Goal: Complete application form: Complete application form

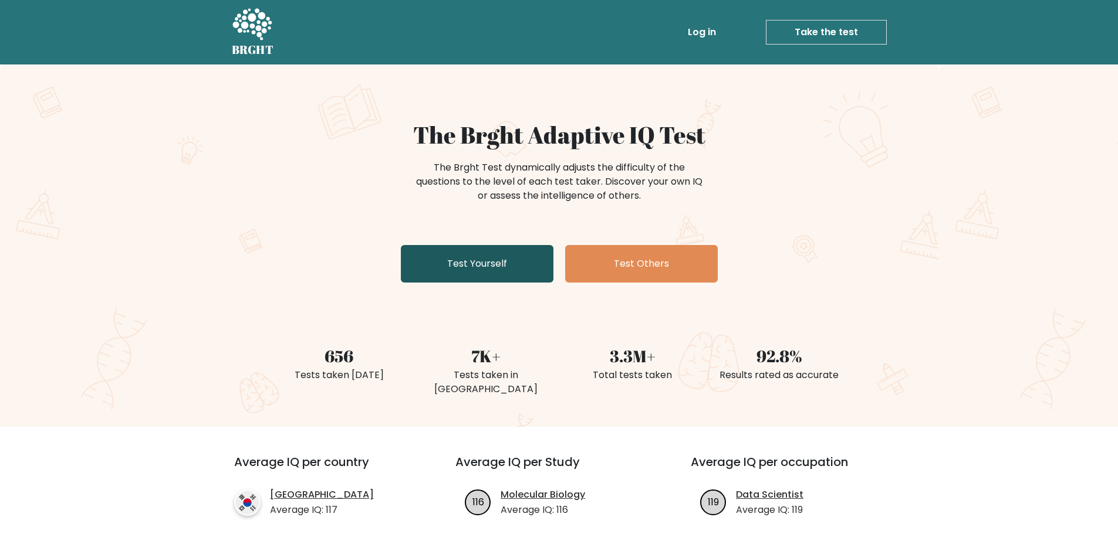
click at [448, 262] on link "Test Yourself" at bounding box center [477, 264] width 153 height 38
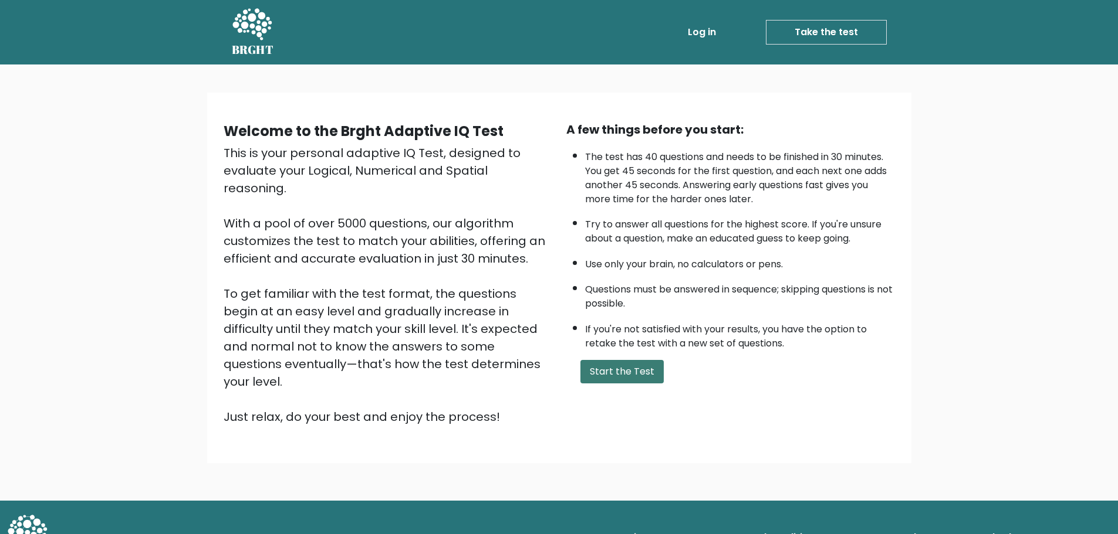
click at [648, 372] on button "Start the Test" at bounding box center [621, 371] width 83 height 23
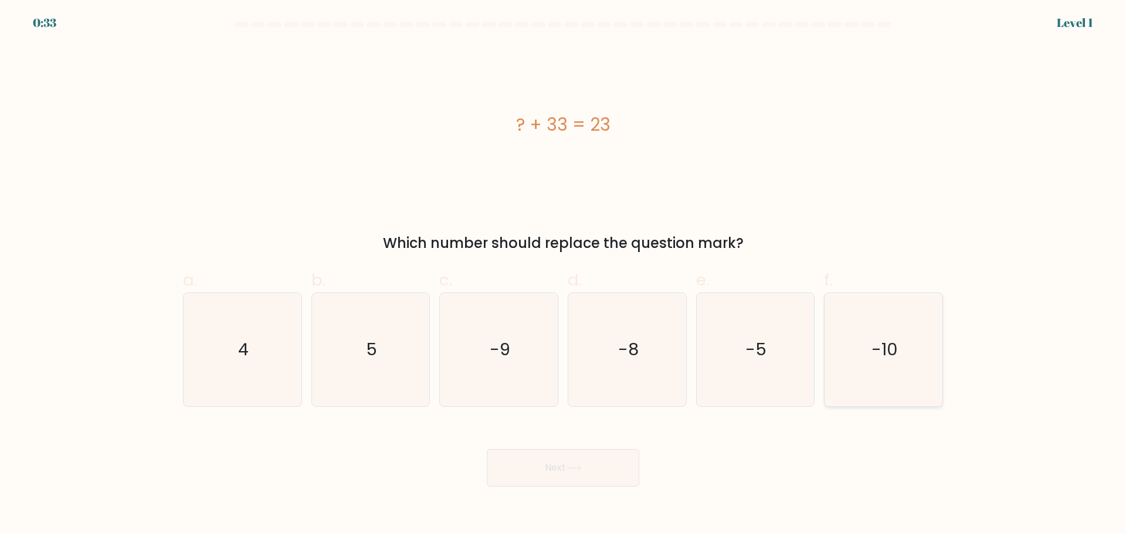
click at [892, 370] on icon "-10" at bounding box center [883, 349] width 113 height 113
click at [564, 275] on input "f. -10" at bounding box center [563, 272] width 1 height 8
radio input "true"
click at [534, 477] on button "Next" at bounding box center [563, 468] width 153 height 38
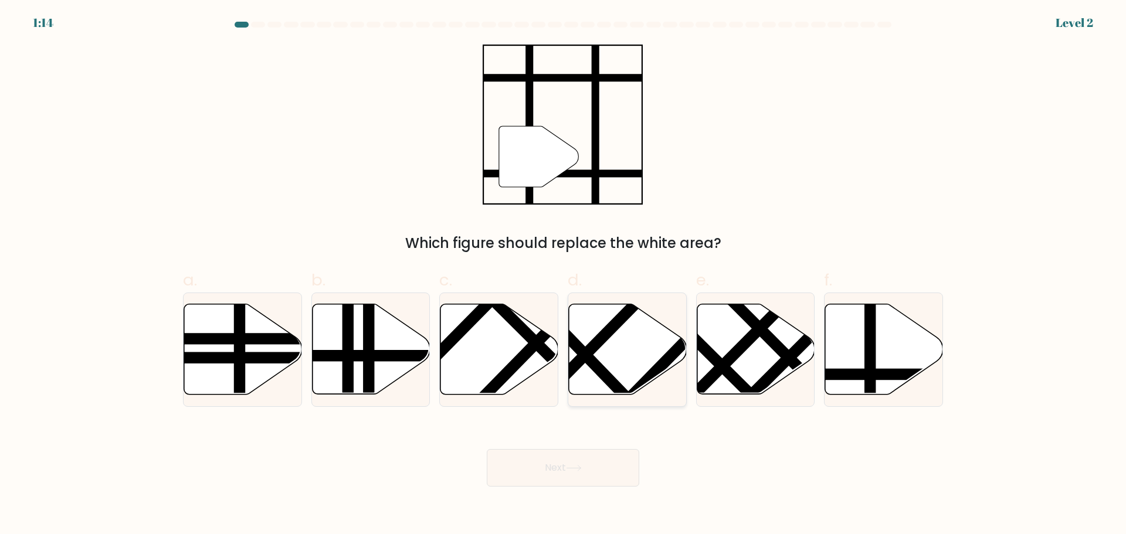
click at [653, 333] on icon at bounding box center [628, 349] width 118 height 90
click at [564, 275] on input "d." at bounding box center [563, 272] width 1 height 8
radio input "true"
click at [560, 449] on div "Next" at bounding box center [563, 454] width 774 height 66
click at [560, 461] on button "Next" at bounding box center [563, 468] width 153 height 38
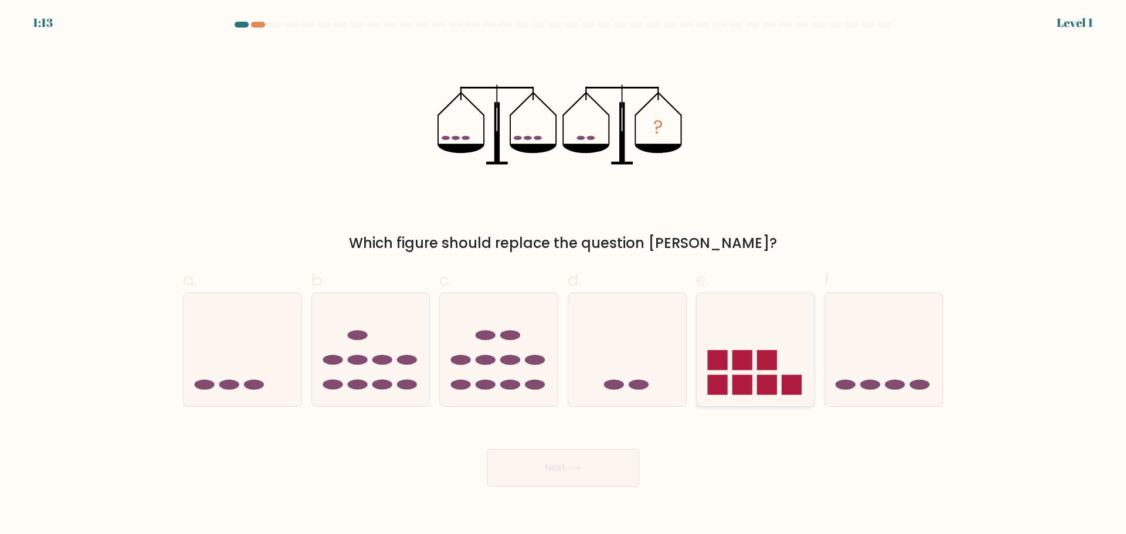
click at [727, 358] on rect at bounding box center [718, 360] width 20 height 20
click at [564, 275] on input "e." at bounding box center [563, 272] width 1 height 8
radio input "true"
click at [608, 364] on icon at bounding box center [627, 349] width 118 height 97
click at [564, 275] on input "d." at bounding box center [563, 272] width 1 height 8
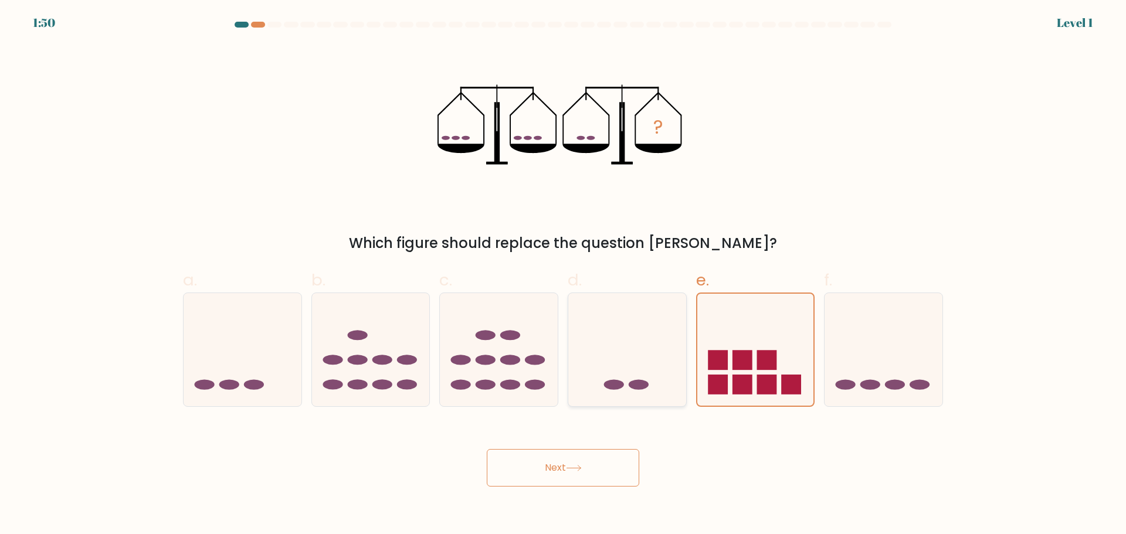
radio input "true"
click at [542, 478] on button "Next" at bounding box center [563, 468] width 153 height 38
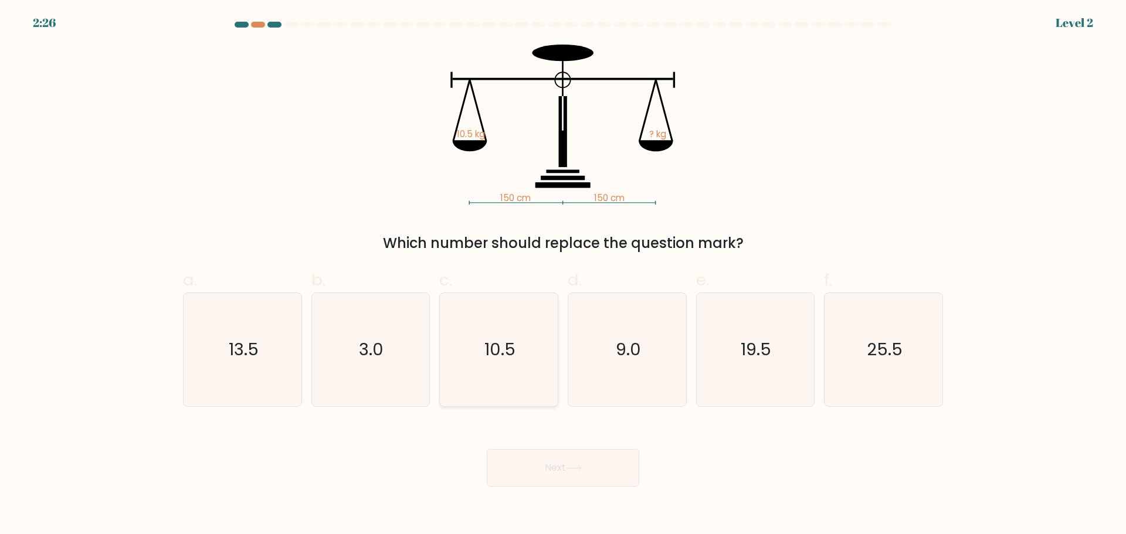
click at [509, 362] on icon "10.5" at bounding box center [498, 349] width 113 height 113
click at [563, 275] on input "c. 10.5" at bounding box center [563, 272] width 1 height 8
radio input "true"
click at [542, 465] on button "Next" at bounding box center [563, 468] width 153 height 38
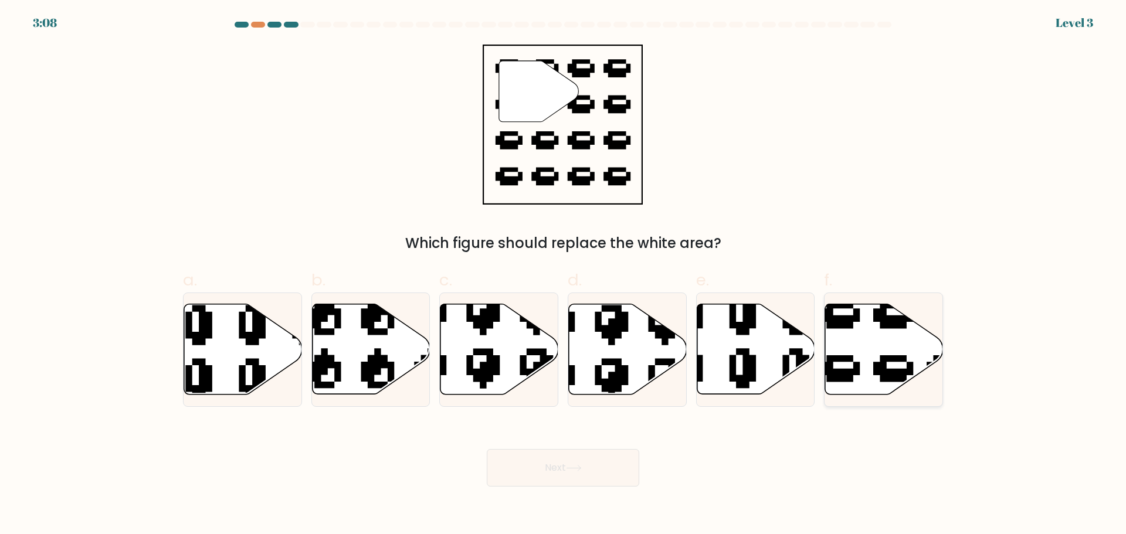
click at [840, 348] on icon at bounding box center [884, 349] width 118 height 90
click at [564, 275] on input "f." at bounding box center [563, 272] width 1 height 8
radio input "true"
click at [586, 473] on button "Next" at bounding box center [563, 468] width 153 height 38
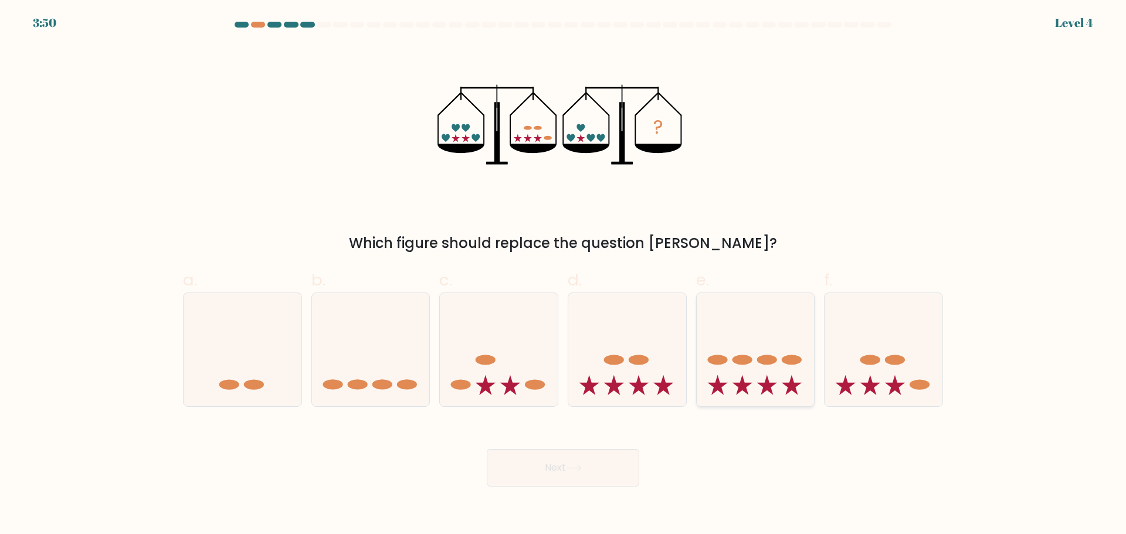
click at [732, 368] on icon at bounding box center [756, 349] width 118 height 97
click at [564, 275] on input "e." at bounding box center [563, 272] width 1 height 8
radio input "true"
click at [582, 470] on icon at bounding box center [574, 468] width 16 height 6
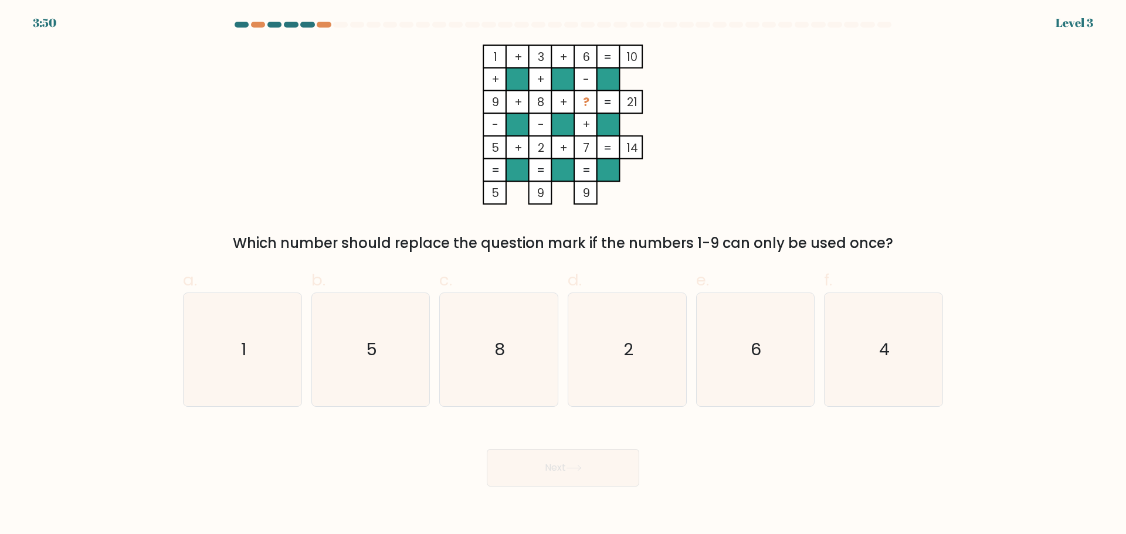
click at [693, 335] on div "e. 6" at bounding box center [756, 337] width 128 height 138
click at [729, 355] on icon "6" at bounding box center [755, 349] width 113 height 113
click at [564, 275] on input "e. 6" at bounding box center [563, 272] width 1 height 8
radio input "true"
click at [558, 466] on button "Next" at bounding box center [563, 468] width 153 height 38
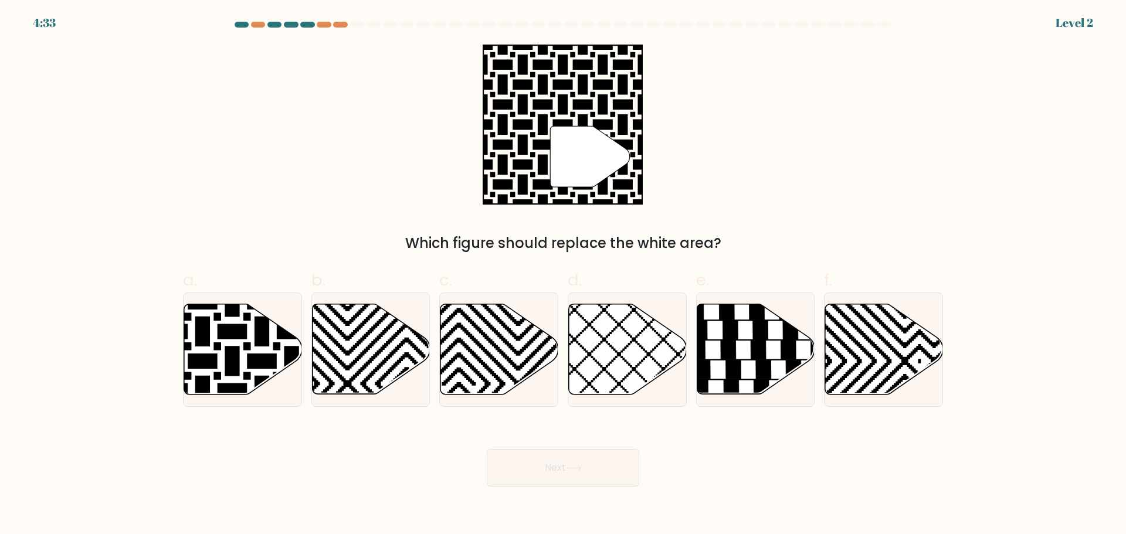
click at [853, 345] on icon at bounding box center [884, 349] width 118 height 90
click at [564, 275] on input "f." at bounding box center [563, 272] width 1 height 8
radio input "true"
click at [517, 471] on button "Next" at bounding box center [563, 468] width 153 height 38
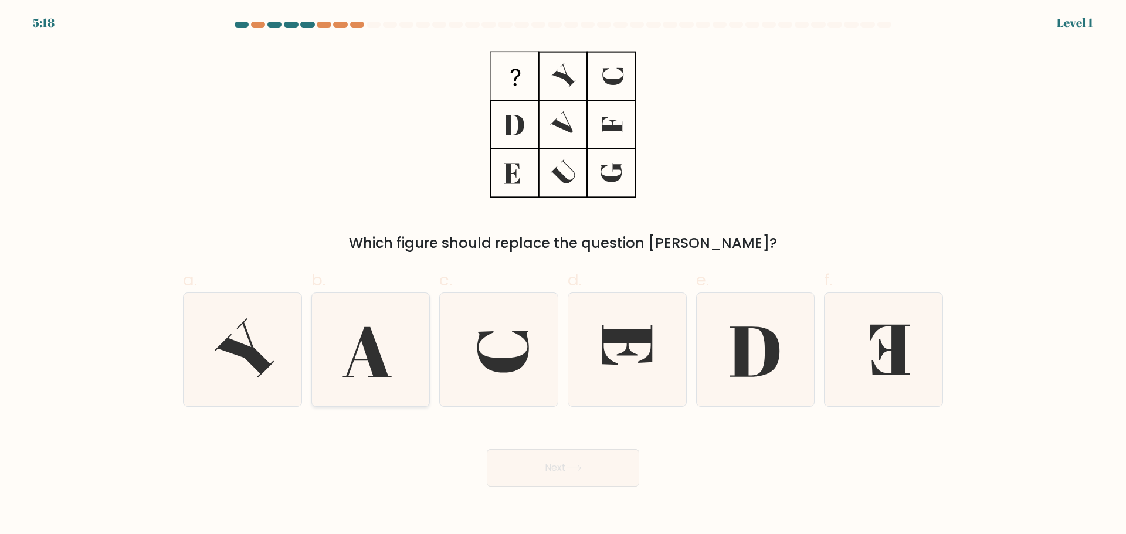
click at [385, 347] on icon at bounding box center [370, 349] width 113 height 113
click at [563, 275] on input "b." at bounding box center [563, 272] width 1 height 8
radio input "true"
drag, startPoint x: 547, startPoint y: 493, endPoint x: 557, endPoint y: 477, distance: 18.4
click at [548, 493] on body "5:18 Level 1" at bounding box center [563, 267] width 1126 height 534
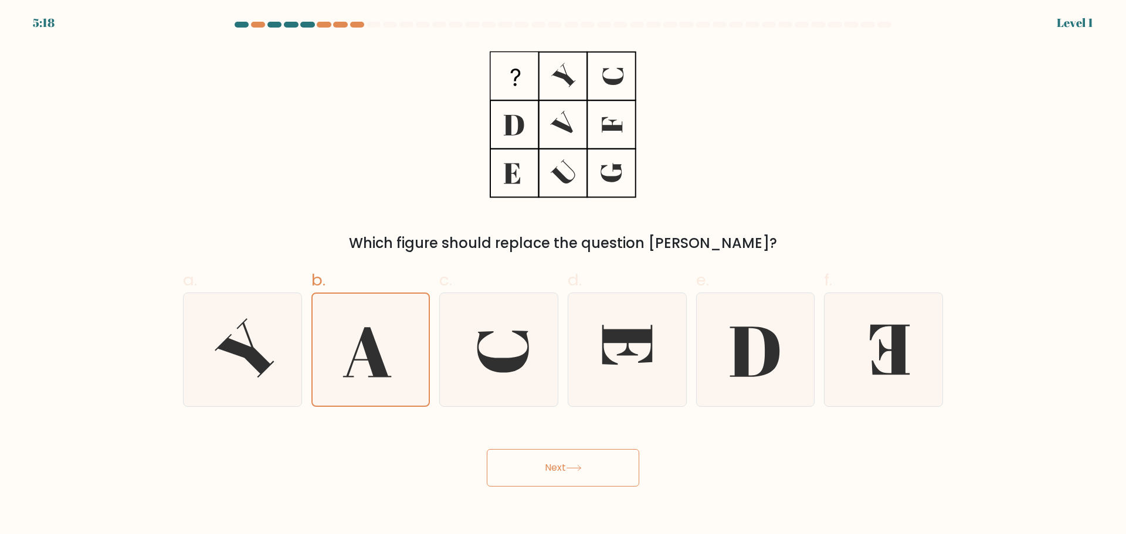
click at [558, 475] on button "Next" at bounding box center [563, 468] width 153 height 38
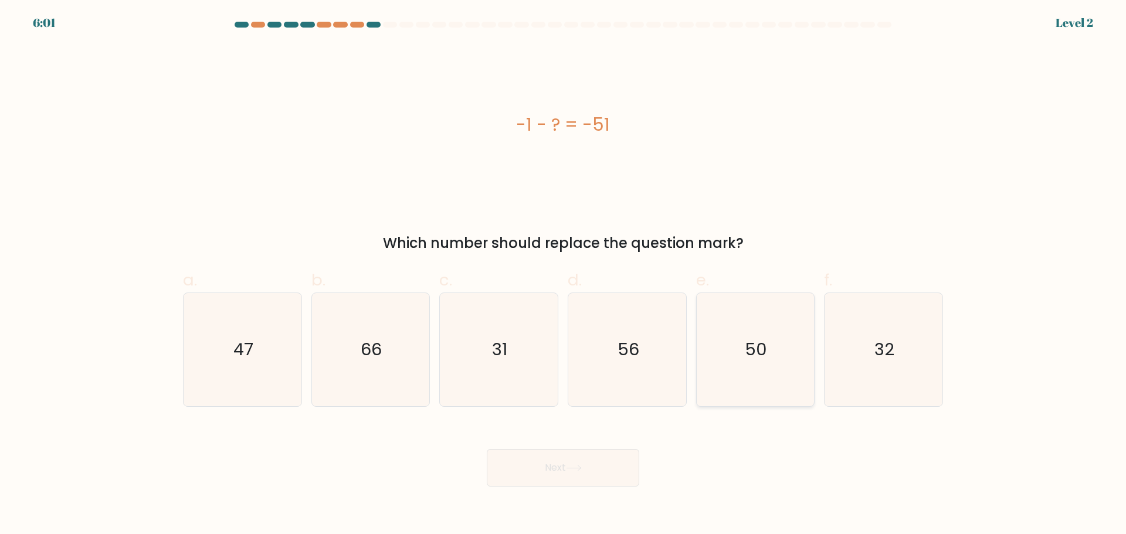
click at [736, 339] on icon "50" at bounding box center [755, 349] width 113 height 113
click at [564, 275] on input "e. 50" at bounding box center [563, 272] width 1 height 8
radio input "true"
click at [550, 462] on button "Next" at bounding box center [563, 468] width 153 height 38
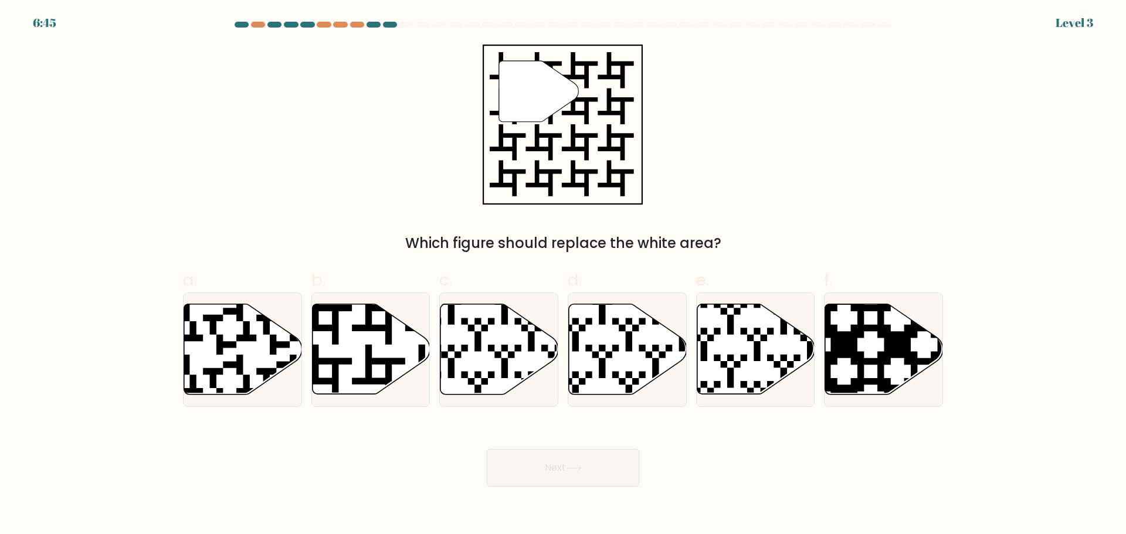
click at [388, 425] on div "Next" at bounding box center [563, 454] width 774 height 66
click at [492, 363] on icon at bounding box center [500, 349] width 118 height 90
click at [563, 275] on input "c." at bounding box center [563, 272] width 1 height 8
radio input "true"
click at [547, 473] on button "Next" at bounding box center [563, 468] width 153 height 38
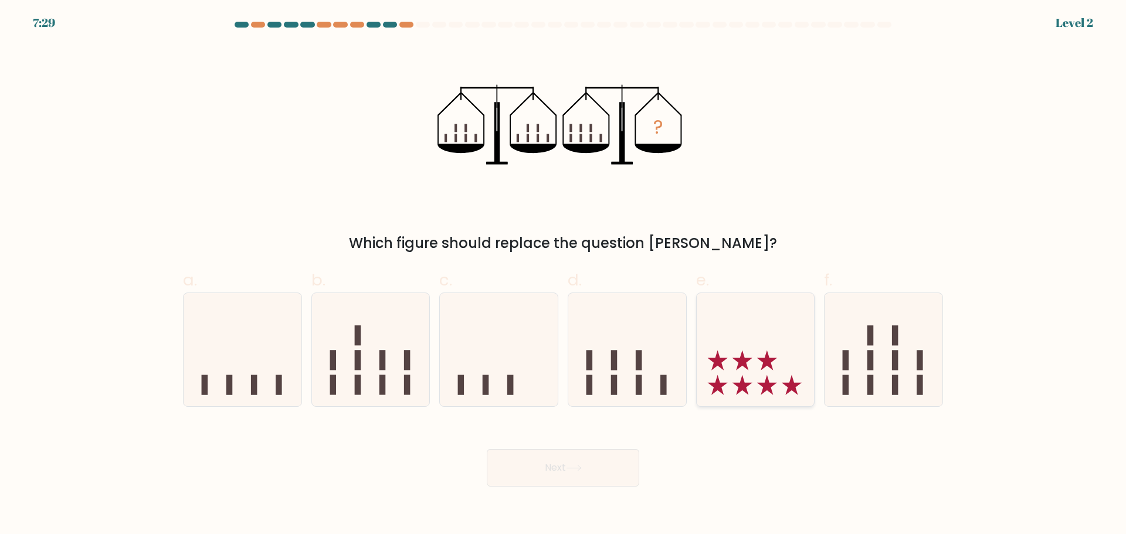
click at [775, 346] on icon at bounding box center [756, 349] width 118 height 97
click at [564, 275] on input "e." at bounding box center [563, 272] width 1 height 8
radio input "true"
click at [902, 359] on icon at bounding box center [884, 349] width 118 height 97
click at [564, 275] on input "f." at bounding box center [563, 272] width 1 height 8
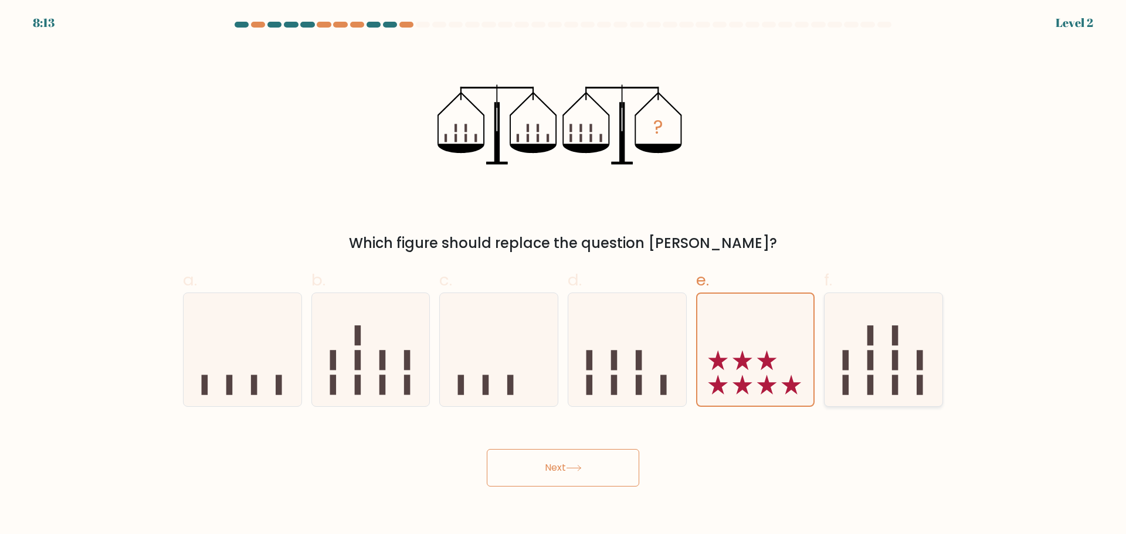
radio input "true"
click at [639, 354] on rect at bounding box center [639, 360] width 6 height 20
click at [564, 275] on input "d." at bounding box center [563, 272] width 1 height 8
radio input "true"
click at [583, 489] on body "8:10 Level 2" at bounding box center [563, 267] width 1126 height 534
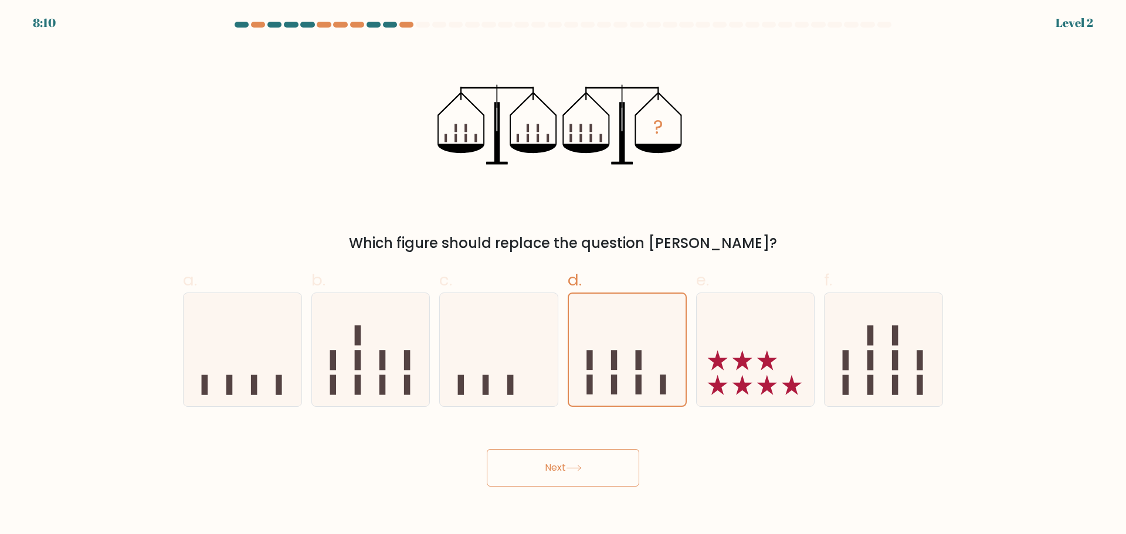
click at [591, 464] on button "Next" at bounding box center [563, 468] width 153 height 38
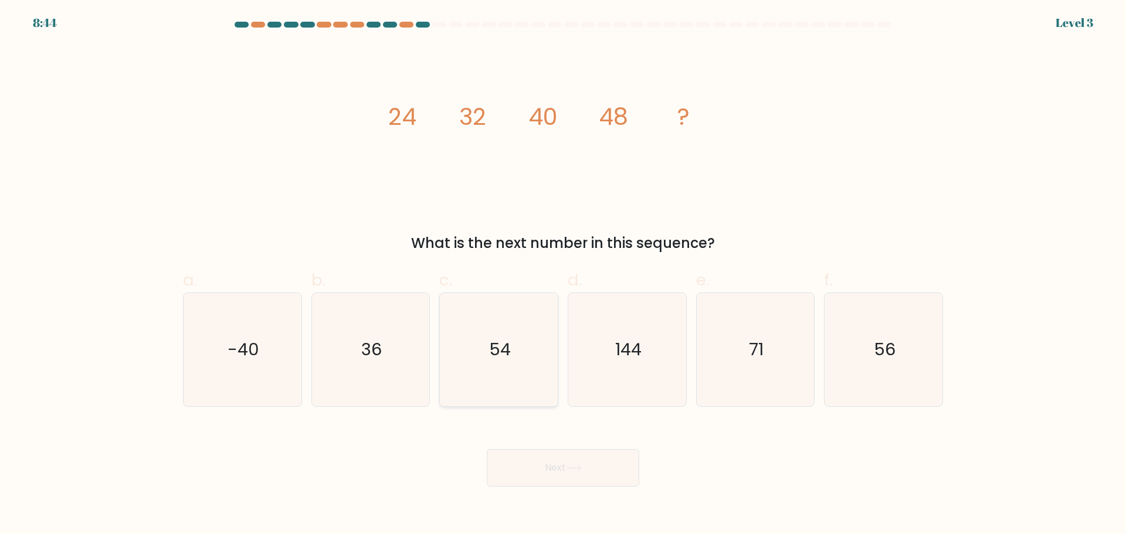
click at [519, 327] on icon "54" at bounding box center [498, 349] width 113 height 113
click at [563, 275] on input "c. 54" at bounding box center [563, 272] width 1 height 8
radio input "true"
click at [966, 344] on form at bounding box center [563, 254] width 1126 height 465
click at [903, 344] on icon "56" at bounding box center [883, 349] width 113 height 113
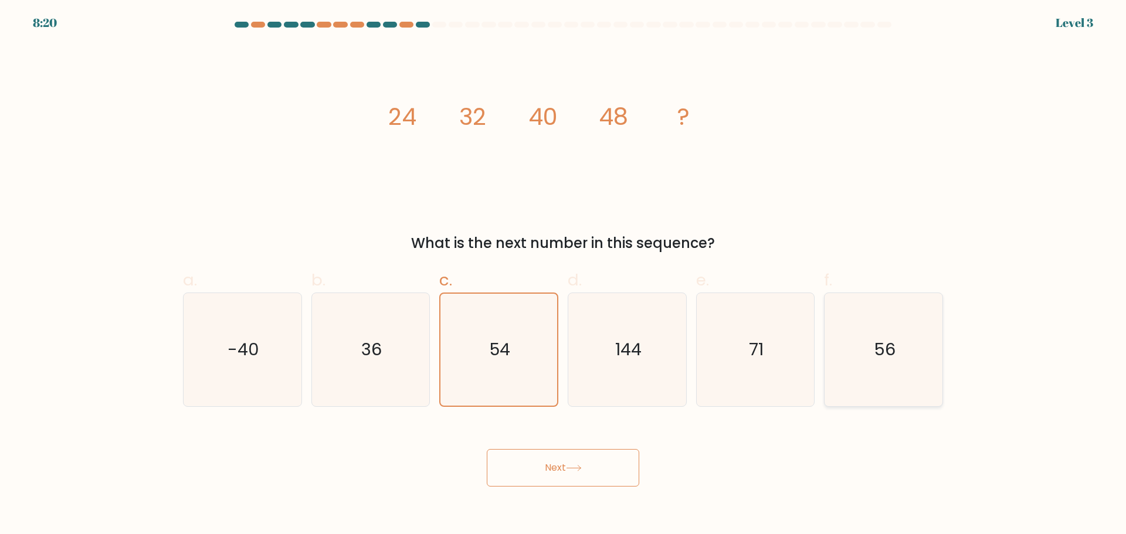
click at [564, 275] on input "f. 56" at bounding box center [563, 272] width 1 height 8
radio input "true"
click at [556, 473] on button "Next" at bounding box center [563, 468] width 153 height 38
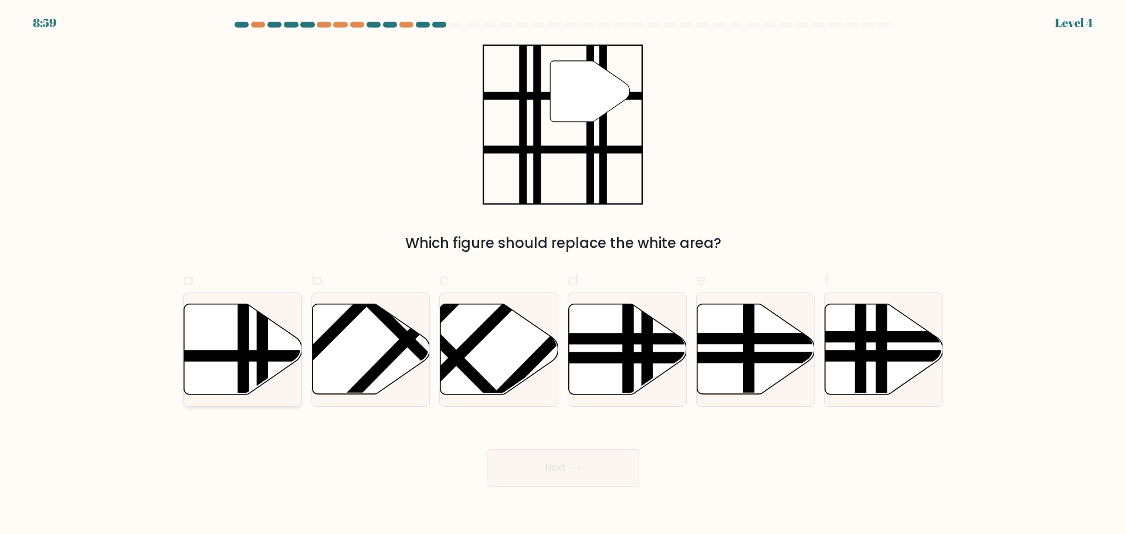
click at [229, 356] on line at bounding box center [203, 356] width 238 height 0
click at [563, 275] on input "a." at bounding box center [563, 272] width 1 height 8
radio input "true"
click at [635, 474] on button "Next" at bounding box center [563, 468] width 153 height 38
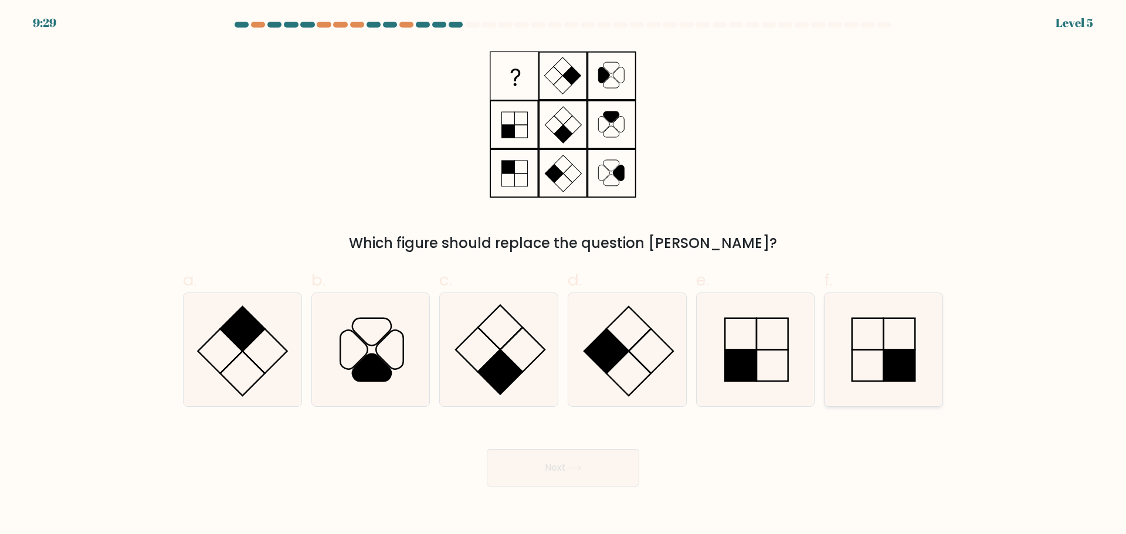
click at [878, 369] on icon at bounding box center [883, 349] width 113 height 113
click at [564, 275] on input "f." at bounding box center [563, 272] width 1 height 8
radio input "true"
click at [529, 479] on button "Next" at bounding box center [563, 468] width 153 height 38
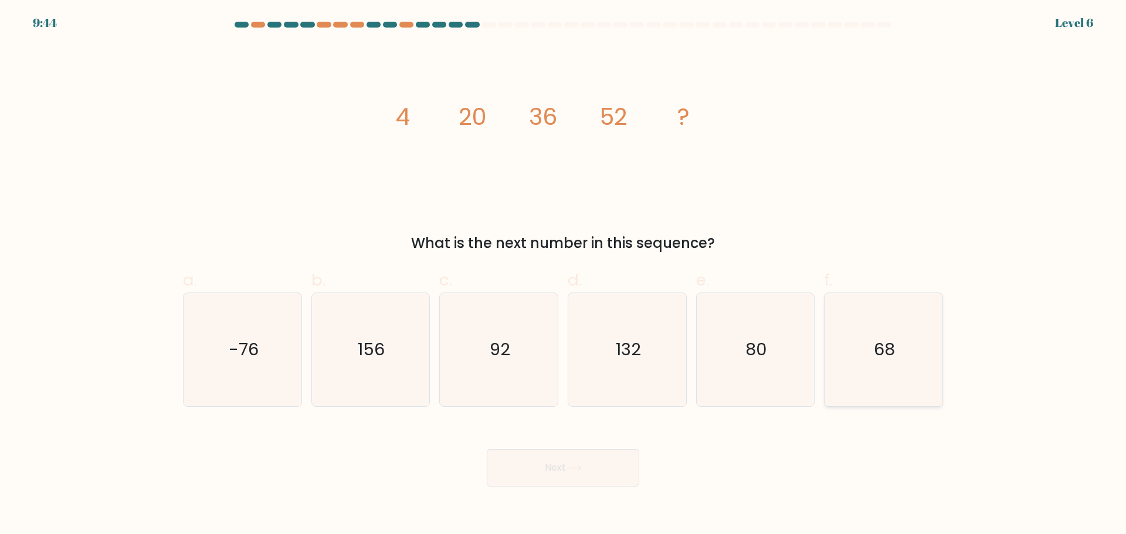
click at [901, 363] on icon "68" at bounding box center [883, 349] width 113 height 113
click at [564, 275] on input "f. 68" at bounding box center [563, 272] width 1 height 8
radio input "true"
click at [581, 476] on button "Next" at bounding box center [563, 468] width 153 height 38
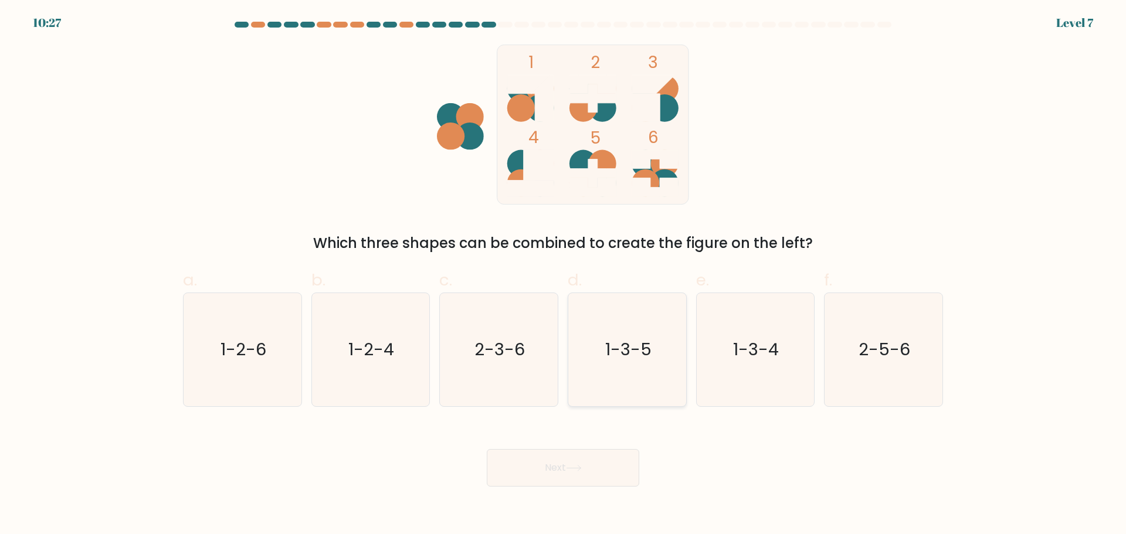
click at [652, 344] on icon "1-3-5" at bounding box center [627, 349] width 113 height 113
click at [564, 275] on input "d. 1-3-5" at bounding box center [563, 272] width 1 height 8
radio input "true"
click at [561, 458] on button "Next" at bounding box center [563, 468] width 153 height 38
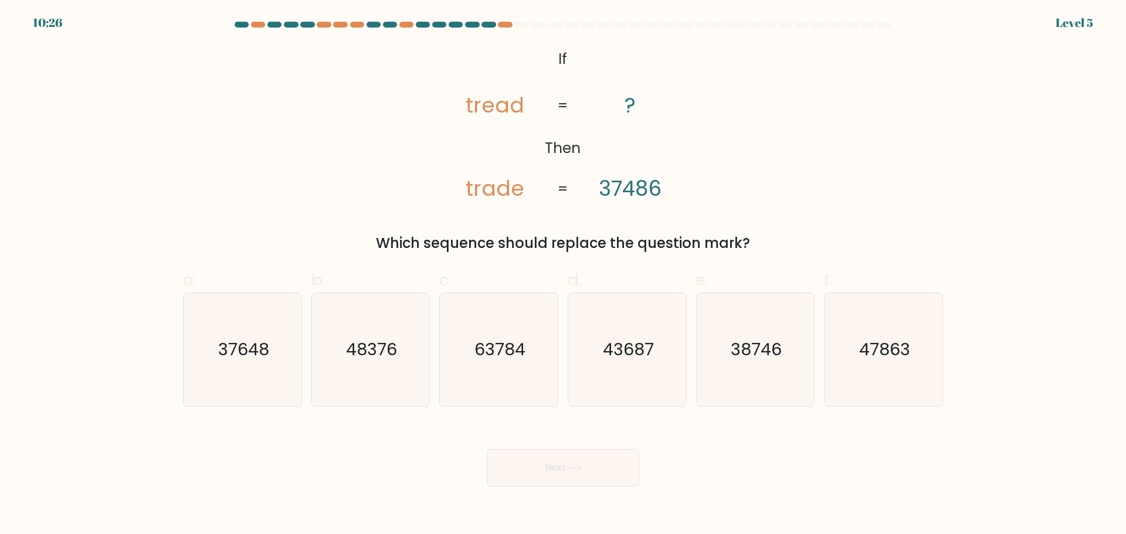
click at [553, 471] on button "Next" at bounding box center [563, 468] width 153 height 38
click at [559, 326] on div "c. 63784" at bounding box center [499, 337] width 128 height 138
click at [284, 368] on icon "37648" at bounding box center [242, 349] width 113 height 113
click at [563, 275] on input "a. 37648" at bounding box center [563, 272] width 1 height 8
radio input "true"
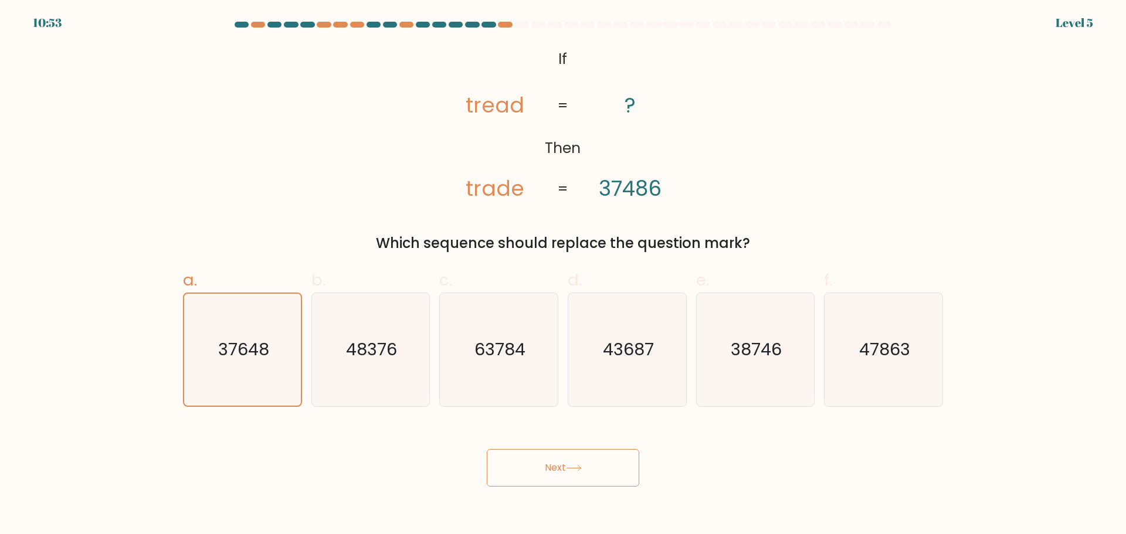
click at [563, 470] on button "Next" at bounding box center [563, 468] width 153 height 38
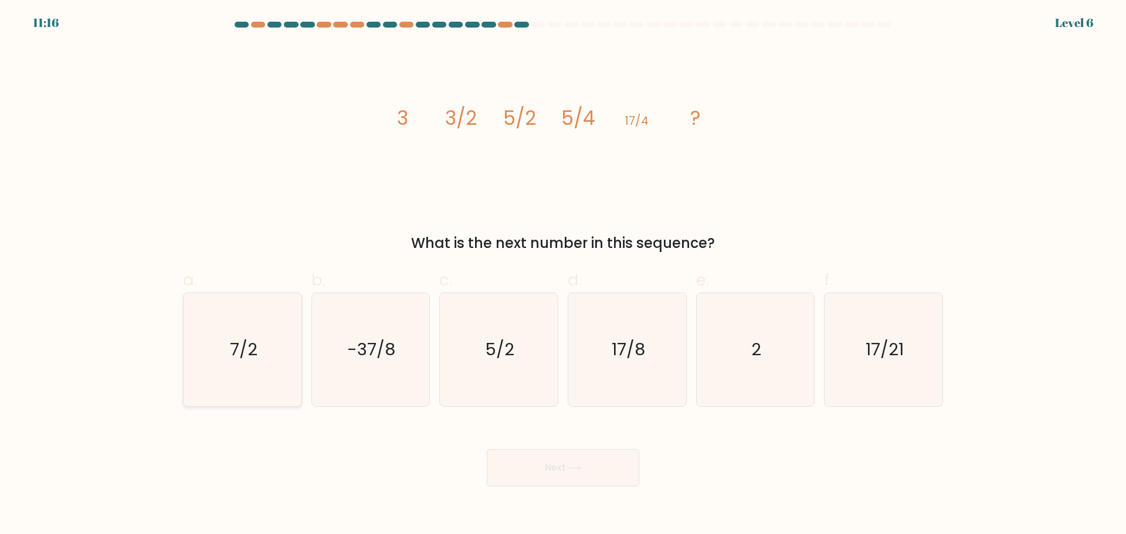
click at [297, 352] on icon "7/2" at bounding box center [242, 349] width 113 height 113
click at [563, 275] on input "a. 7/2" at bounding box center [563, 272] width 1 height 8
radio input "true"
click at [589, 459] on button "Next" at bounding box center [563, 468] width 153 height 38
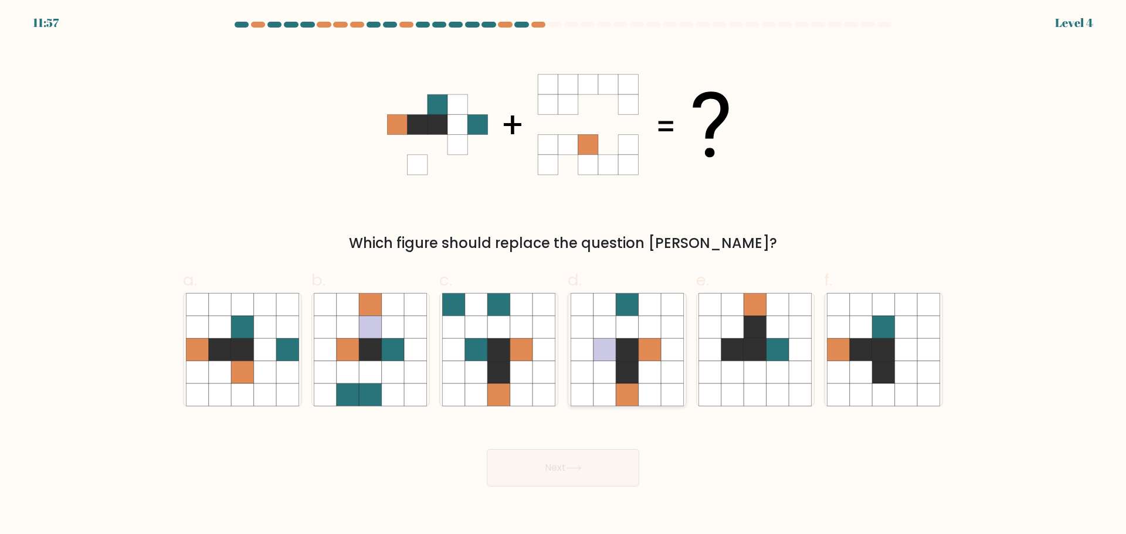
click at [648, 360] on icon at bounding box center [650, 350] width 22 height 22
click at [564, 275] on input "d." at bounding box center [563, 272] width 1 height 8
radio input "true"
click at [601, 464] on button "Next" at bounding box center [563, 468] width 153 height 38
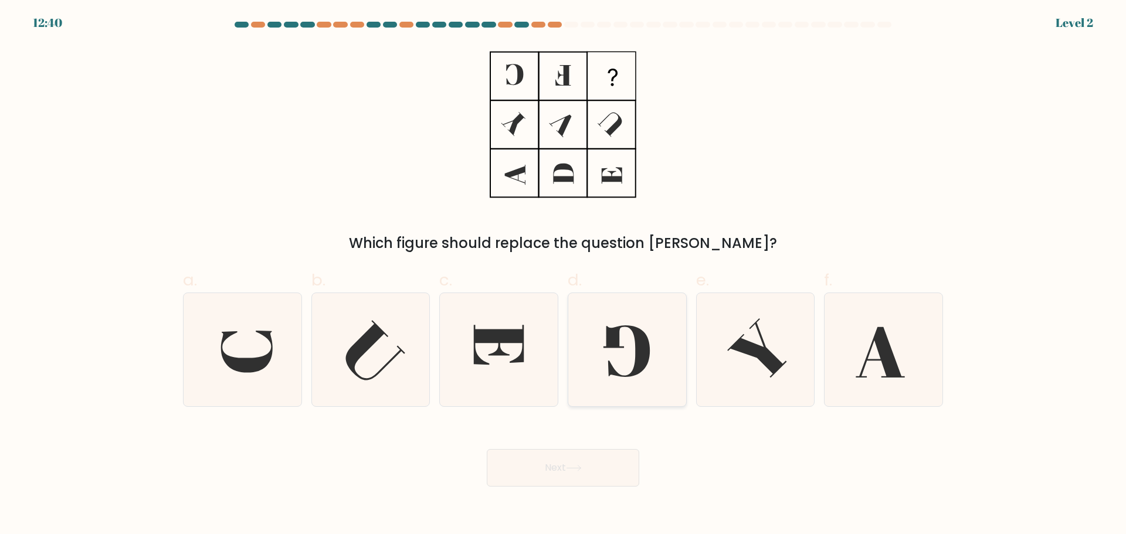
click at [637, 324] on icon at bounding box center [627, 349] width 113 height 113
click at [564, 275] on input "d." at bounding box center [563, 272] width 1 height 8
radio input "true"
click at [584, 447] on div "Next" at bounding box center [563, 454] width 774 height 66
click at [579, 465] on icon at bounding box center [574, 468] width 16 height 6
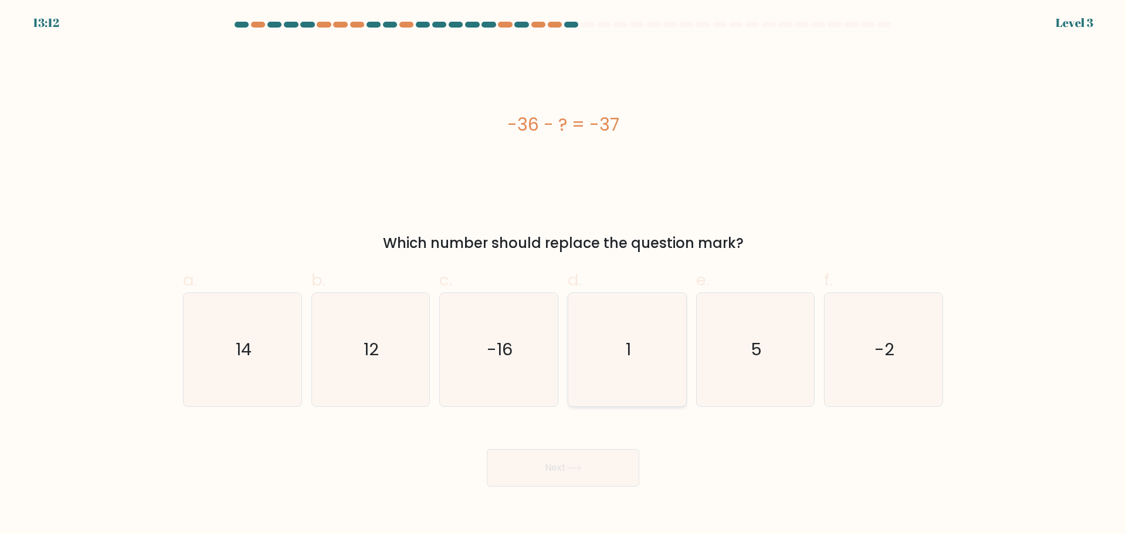
click at [594, 345] on icon "1" at bounding box center [627, 349] width 113 height 113
click at [564, 275] on input "d. 1" at bounding box center [563, 272] width 1 height 8
radio input "true"
click at [613, 476] on button "Next" at bounding box center [563, 468] width 153 height 38
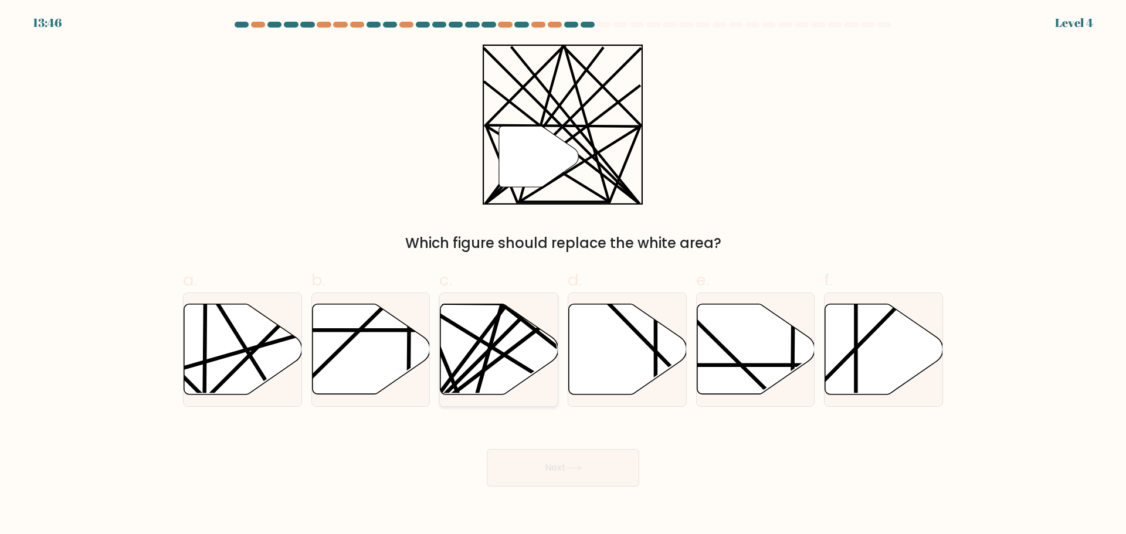
click at [484, 371] on line at bounding box center [536, 330] width 230 height 175
click at [563, 275] on input "c." at bounding box center [563, 272] width 1 height 8
radio input "true"
click at [547, 454] on button "Next" at bounding box center [563, 468] width 153 height 38
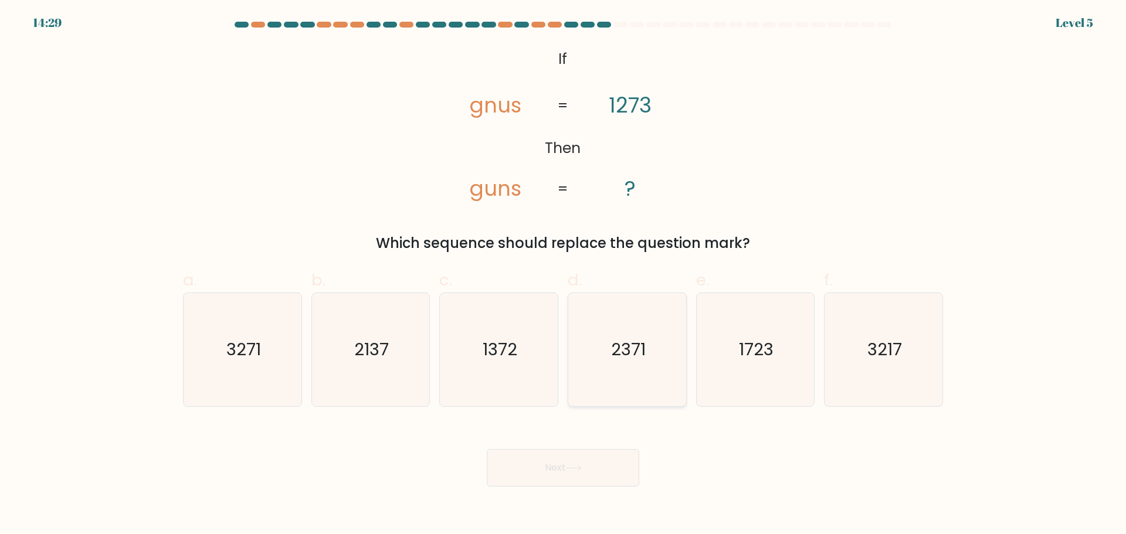
click at [596, 361] on icon "2371" at bounding box center [627, 349] width 113 height 113
click at [564, 275] on input "d. 2371" at bounding box center [563, 272] width 1 height 8
radio input "true"
click at [575, 468] on icon at bounding box center [574, 468] width 14 height 5
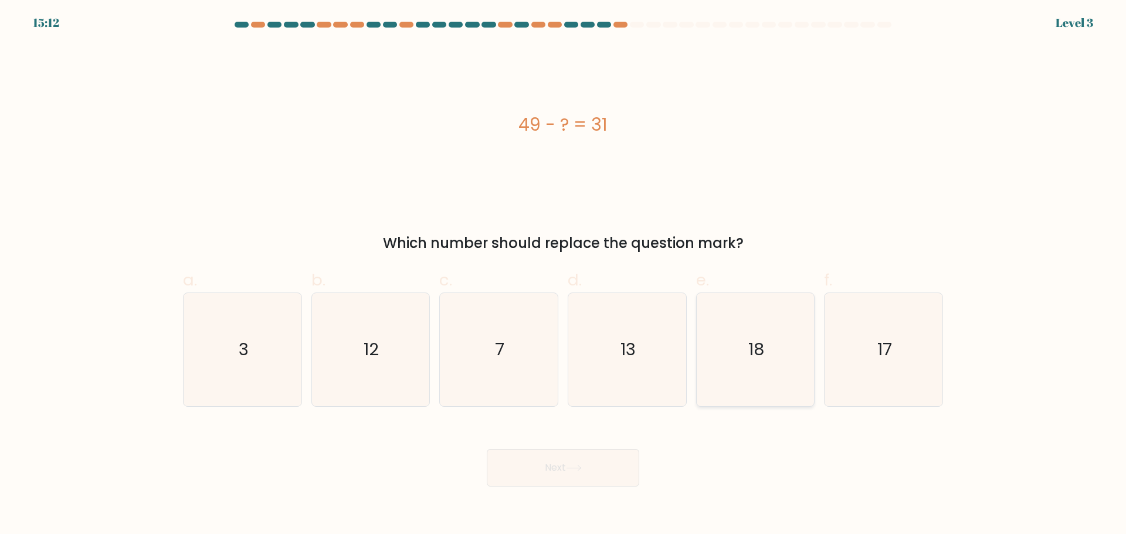
click at [714, 342] on icon "18" at bounding box center [755, 349] width 113 height 113
click at [564, 275] on input "e. 18" at bounding box center [563, 272] width 1 height 8
radio input "true"
click at [618, 476] on button "Next" at bounding box center [563, 468] width 153 height 38
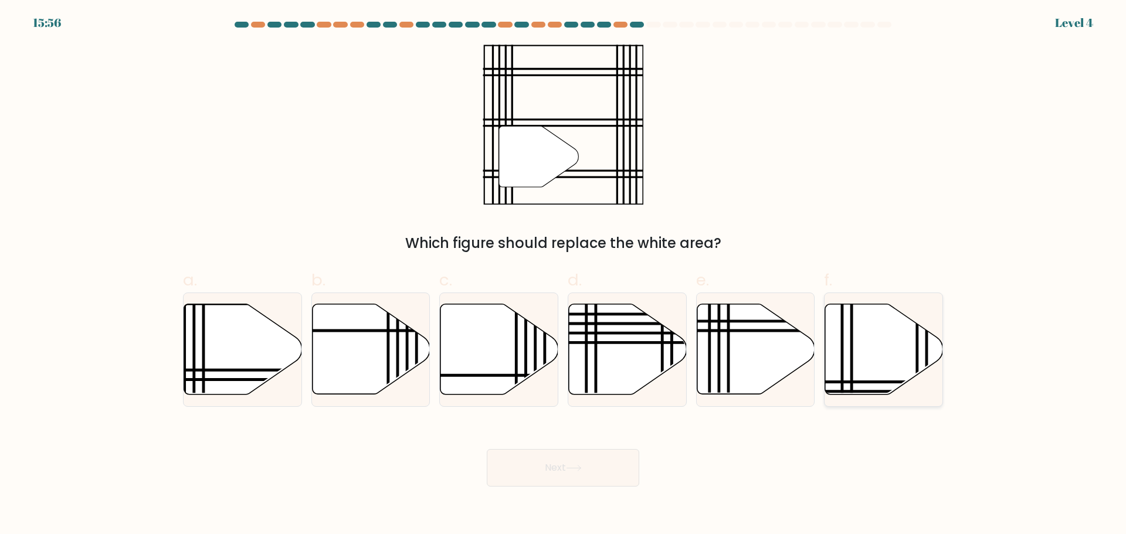
click at [832, 340] on icon at bounding box center [884, 349] width 118 height 90
click at [564, 275] on input "f." at bounding box center [563, 272] width 1 height 8
radio input "true"
click at [611, 478] on button "Next" at bounding box center [563, 468] width 153 height 38
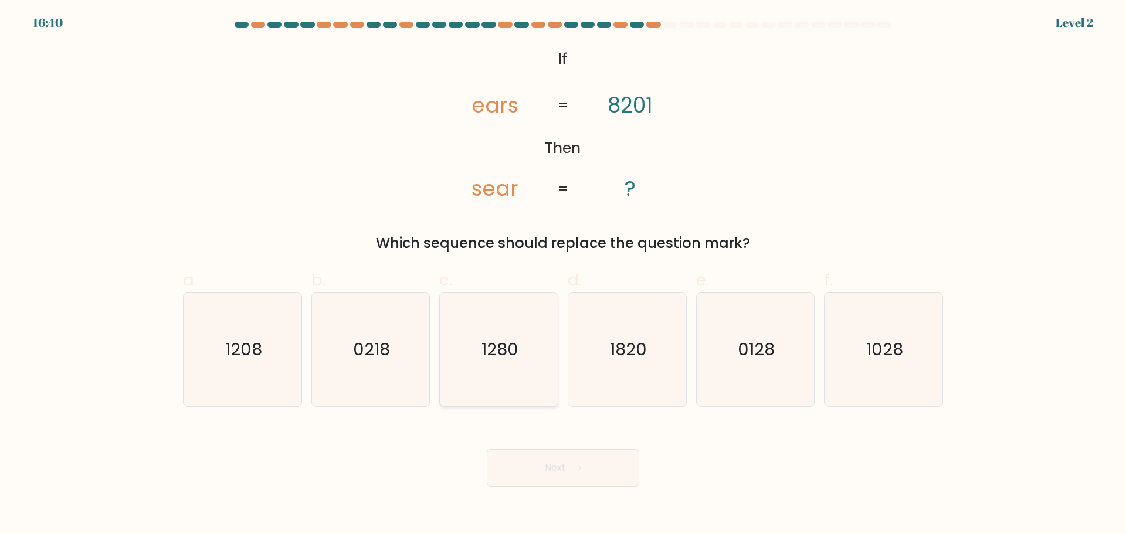
click at [478, 353] on icon "1280" at bounding box center [498, 349] width 113 height 113
click at [563, 275] on input "c. [DATE]" at bounding box center [563, 272] width 1 height 8
radio input "true"
click at [513, 462] on button "Next" at bounding box center [563, 468] width 153 height 38
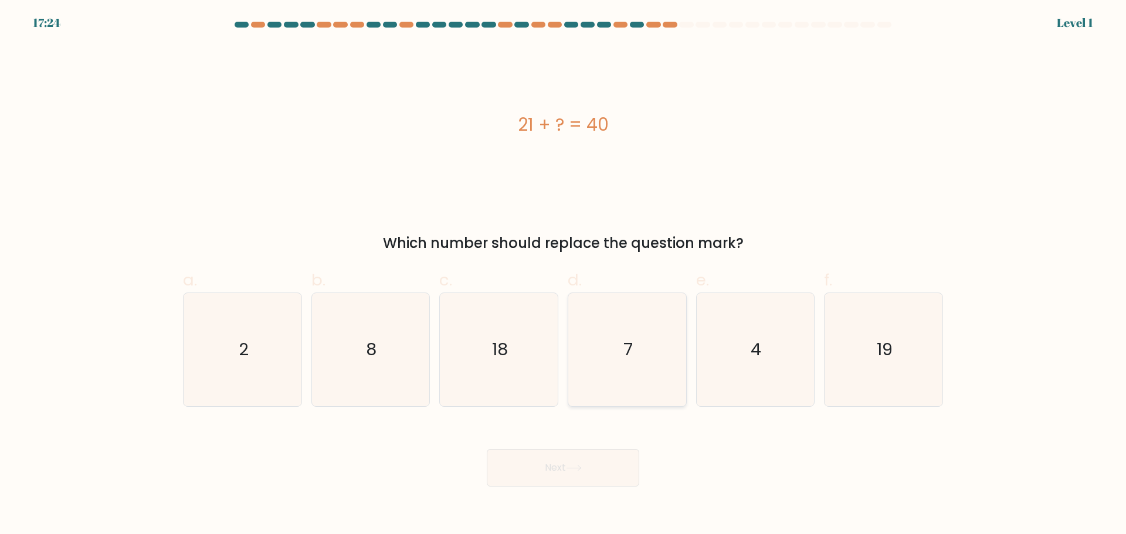
click at [613, 337] on icon "7" at bounding box center [627, 349] width 113 height 113
click at [564, 275] on input "d. 7" at bounding box center [563, 272] width 1 height 8
radio input "true"
click at [517, 363] on icon "18" at bounding box center [498, 349] width 113 height 113
click at [563, 275] on input "c. 18" at bounding box center [563, 272] width 1 height 8
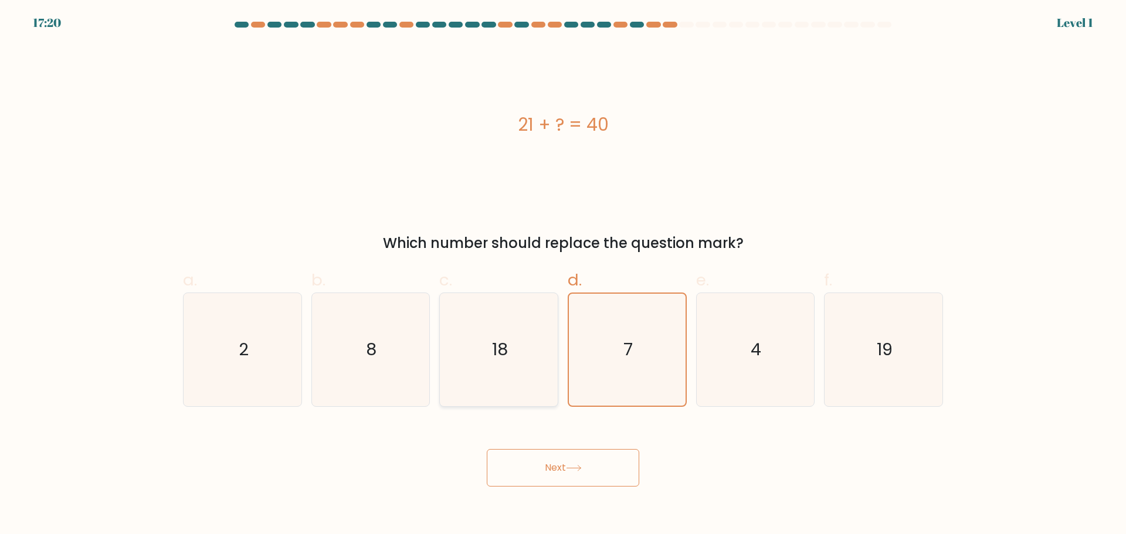
radio input "true"
click at [527, 472] on button "Next" at bounding box center [563, 468] width 153 height 38
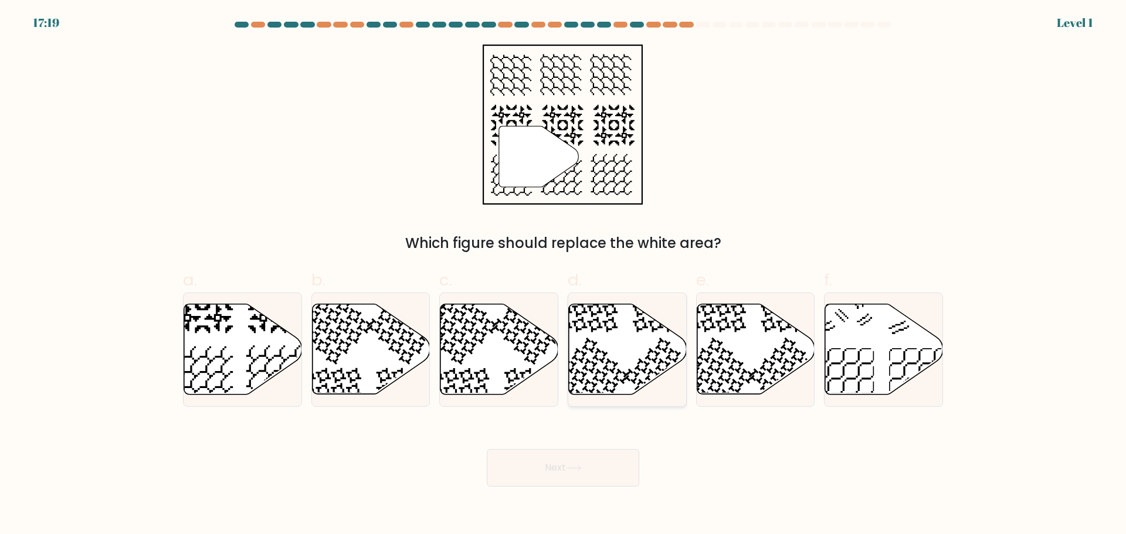
click at [642, 356] on icon at bounding box center [628, 349] width 118 height 90
click at [564, 275] on input "d." at bounding box center [563, 272] width 1 height 8
radio input "true"
click at [604, 467] on button "Next" at bounding box center [563, 468] width 153 height 38
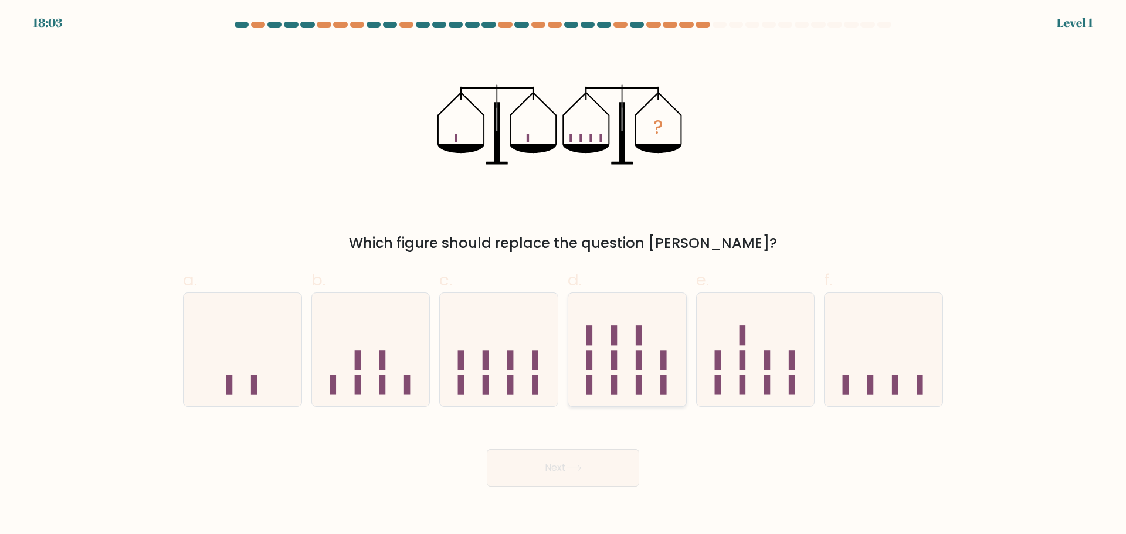
click at [623, 360] on icon at bounding box center [627, 349] width 118 height 97
click at [564, 275] on input "d." at bounding box center [563, 272] width 1 height 8
radio input "true"
click at [821, 363] on div "f." at bounding box center [884, 337] width 128 height 138
click at [880, 362] on icon at bounding box center [884, 349] width 118 height 97
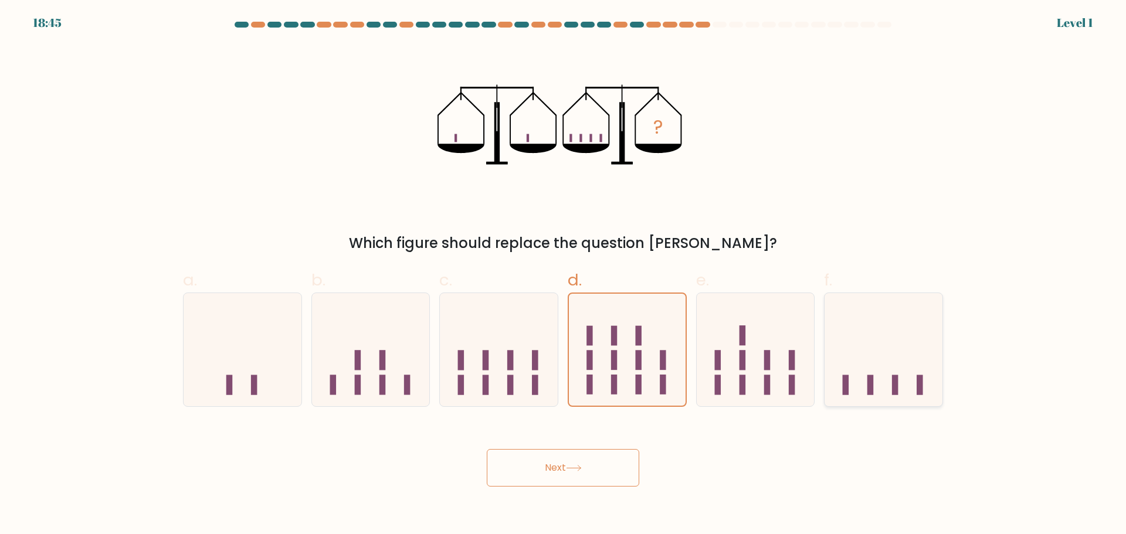
click at [564, 275] on input "f." at bounding box center [563, 272] width 1 height 8
radio input "true"
click at [584, 483] on button "Next" at bounding box center [563, 468] width 153 height 38
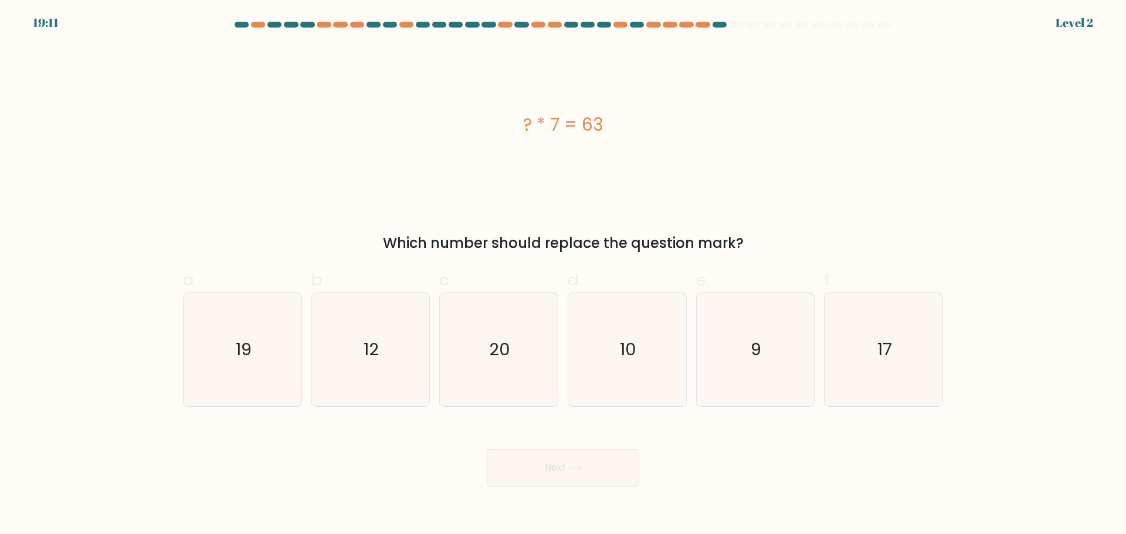
click at [303, 222] on div "? * 7 = 63 Which number should replace the question mark?" at bounding box center [563, 149] width 774 height 209
click at [762, 354] on text "9" at bounding box center [757, 349] width 11 height 23
click at [564, 275] on input "e. 9" at bounding box center [563, 272] width 1 height 8
radio input "true"
click at [554, 489] on body "19:10 Level 2 9" at bounding box center [563, 267] width 1126 height 534
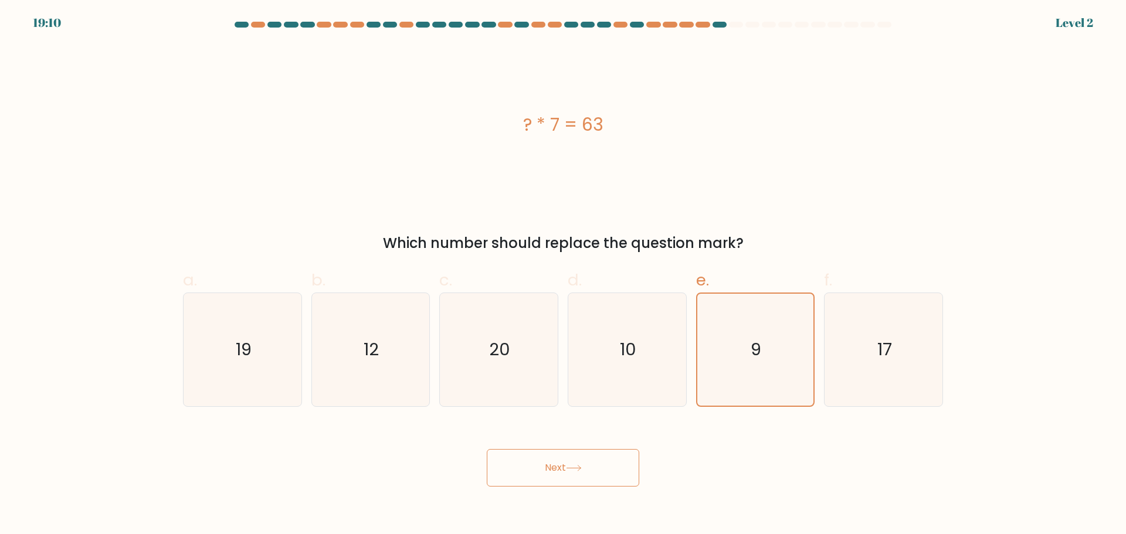
click at [560, 477] on button "Next" at bounding box center [563, 468] width 153 height 38
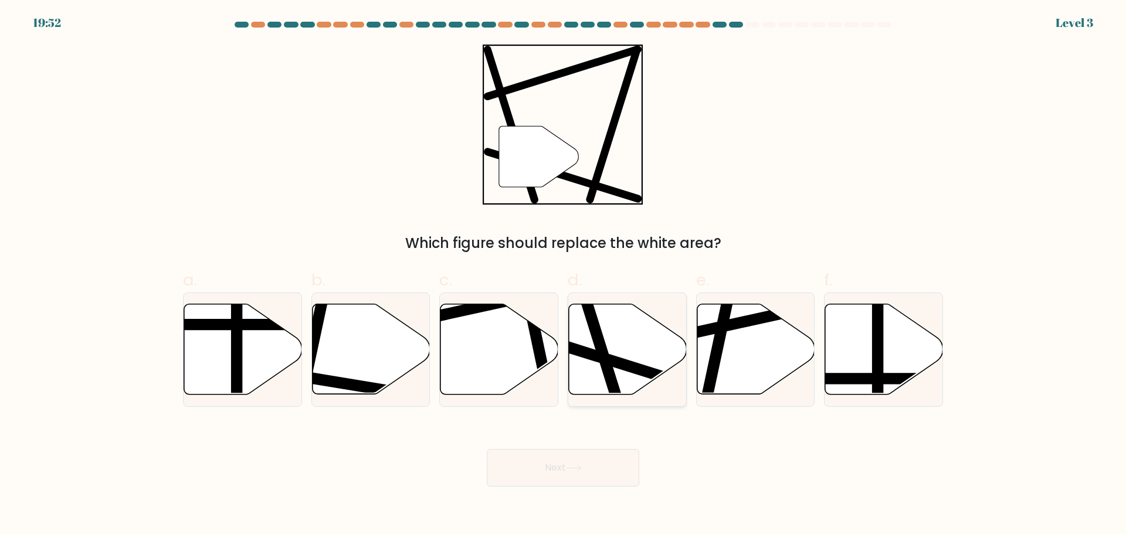
click at [624, 342] on icon at bounding box center [628, 349] width 118 height 90
click at [564, 275] on input "d." at bounding box center [563, 272] width 1 height 8
radio input "true"
drag, startPoint x: 534, startPoint y: 493, endPoint x: 544, endPoint y: 487, distance: 11.6
click at [535, 493] on body "19:51 Level 3" at bounding box center [563, 267] width 1126 height 534
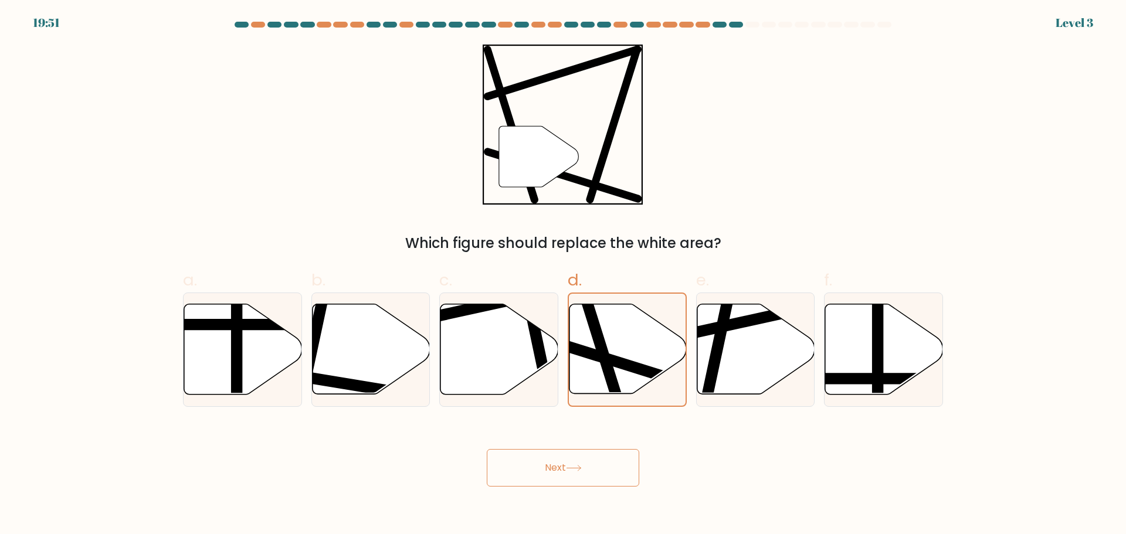
click at [549, 482] on button "Next" at bounding box center [563, 468] width 153 height 38
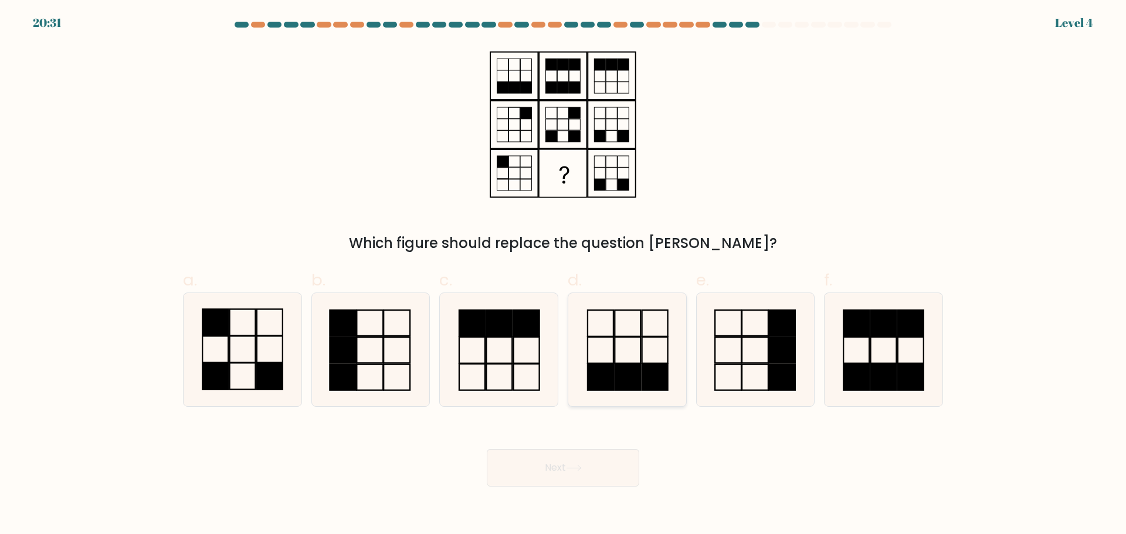
click at [630, 367] on rect at bounding box center [628, 377] width 26 height 26
click at [564, 275] on input "d." at bounding box center [563, 272] width 1 height 8
radio input "true"
click at [575, 462] on button "Next" at bounding box center [563, 468] width 153 height 38
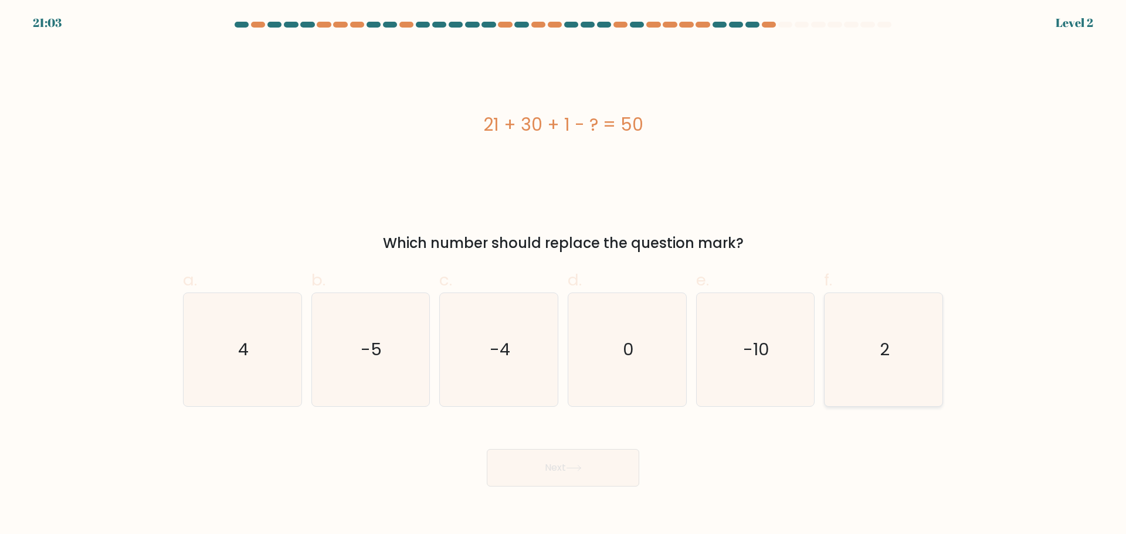
click at [903, 314] on icon "2" at bounding box center [883, 349] width 113 height 113
click at [564, 275] on input "f. 2" at bounding box center [563, 272] width 1 height 8
radio input "true"
click at [539, 482] on button "Next" at bounding box center [563, 468] width 153 height 38
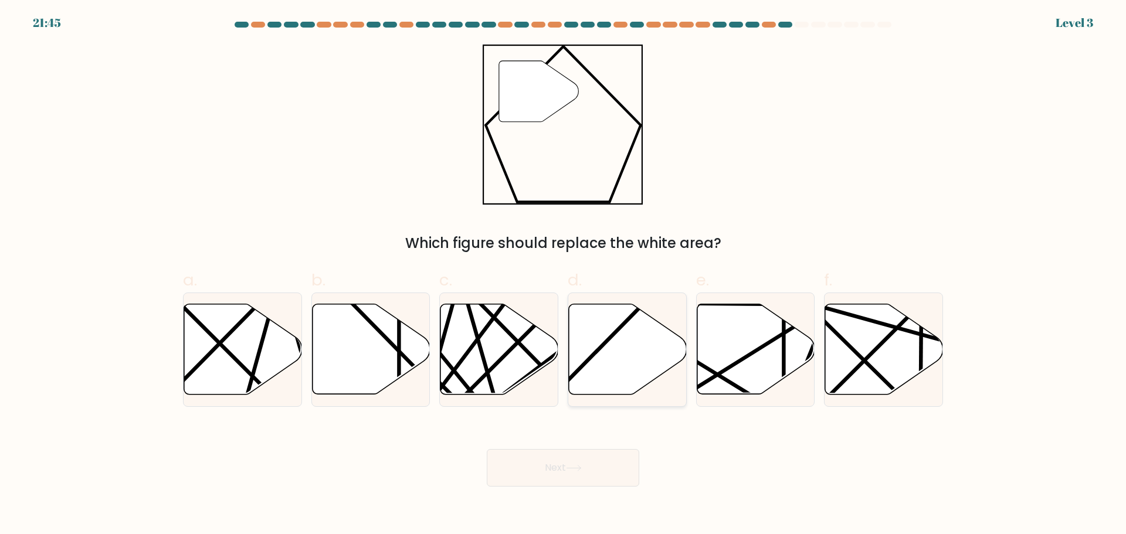
drag, startPoint x: 605, startPoint y: 345, endPoint x: 595, endPoint y: 375, distance: 31.5
click at [605, 345] on icon at bounding box center [663, 398] width 229 height 231
click at [564, 275] on input "d." at bounding box center [563, 272] width 1 height 8
radio input "true"
click at [557, 455] on button "Next" at bounding box center [563, 468] width 153 height 38
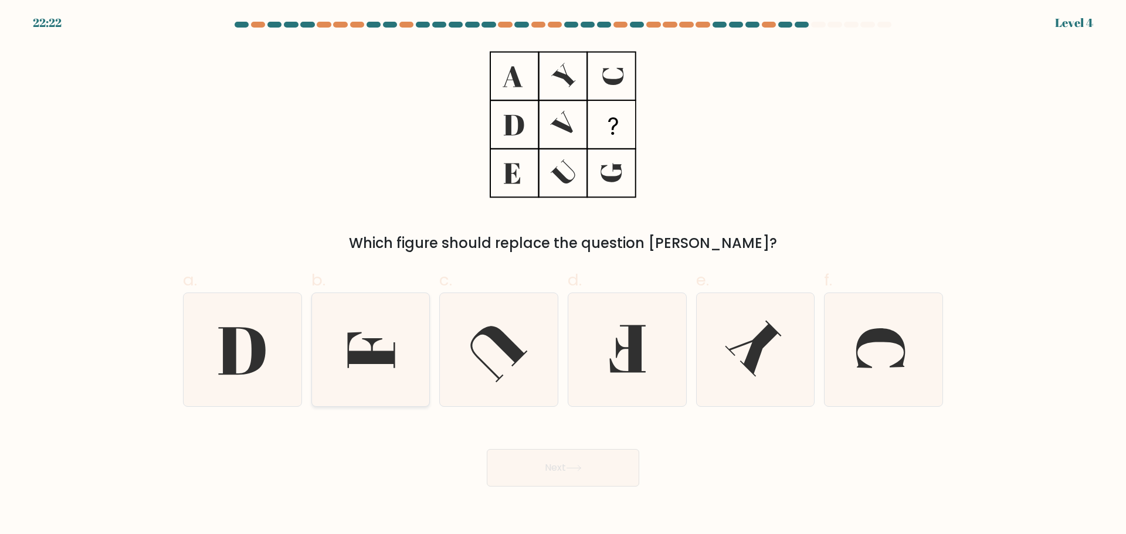
click at [392, 385] on icon at bounding box center [370, 349] width 113 height 113
click at [563, 275] on input "b." at bounding box center [563, 272] width 1 height 8
radio input "true"
click at [592, 461] on button "Next" at bounding box center [563, 468] width 153 height 38
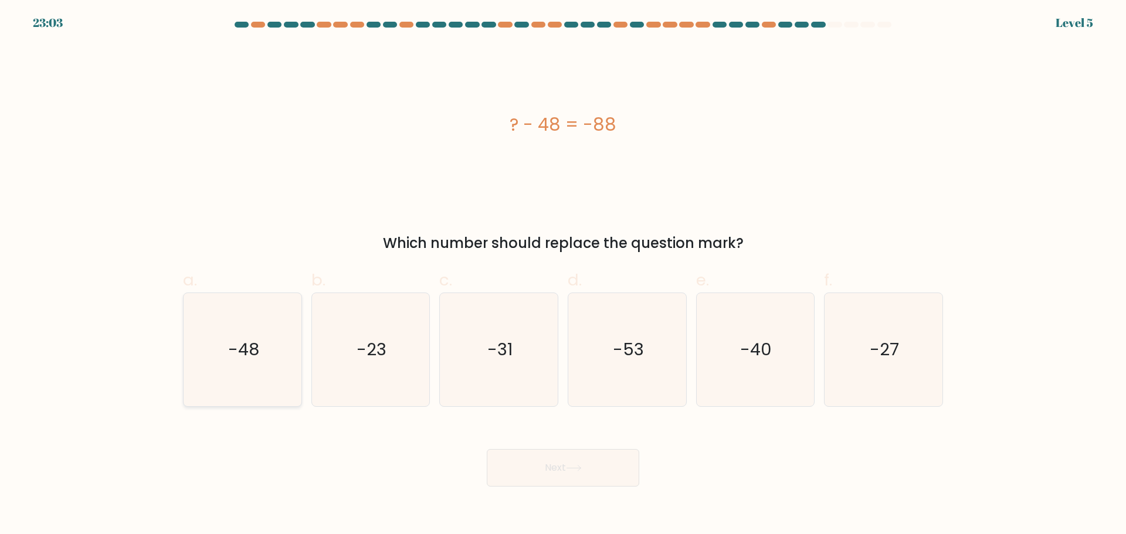
click at [221, 388] on icon "-48" at bounding box center [242, 349] width 113 height 113
click at [563, 275] on input "a. -48" at bounding box center [563, 272] width 1 height 8
radio input "true"
click at [560, 469] on button "Next" at bounding box center [563, 468] width 153 height 38
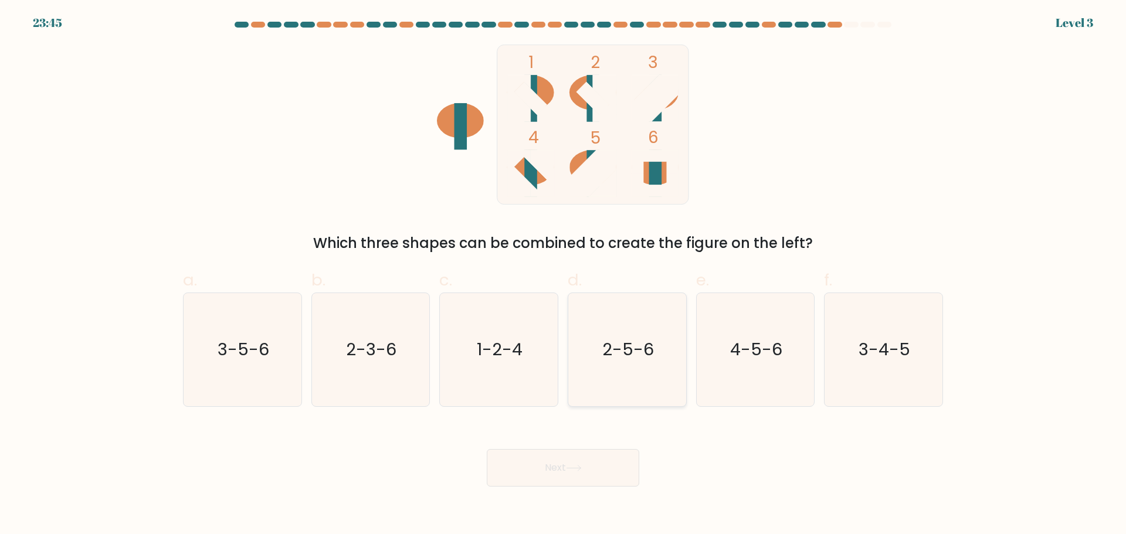
click at [631, 369] on icon "2-5-6" at bounding box center [627, 349] width 113 height 113
click at [564, 275] on input "d. 2-5-6" at bounding box center [563, 272] width 1 height 8
radio input "true"
click at [585, 481] on button "Next" at bounding box center [563, 468] width 153 height 38
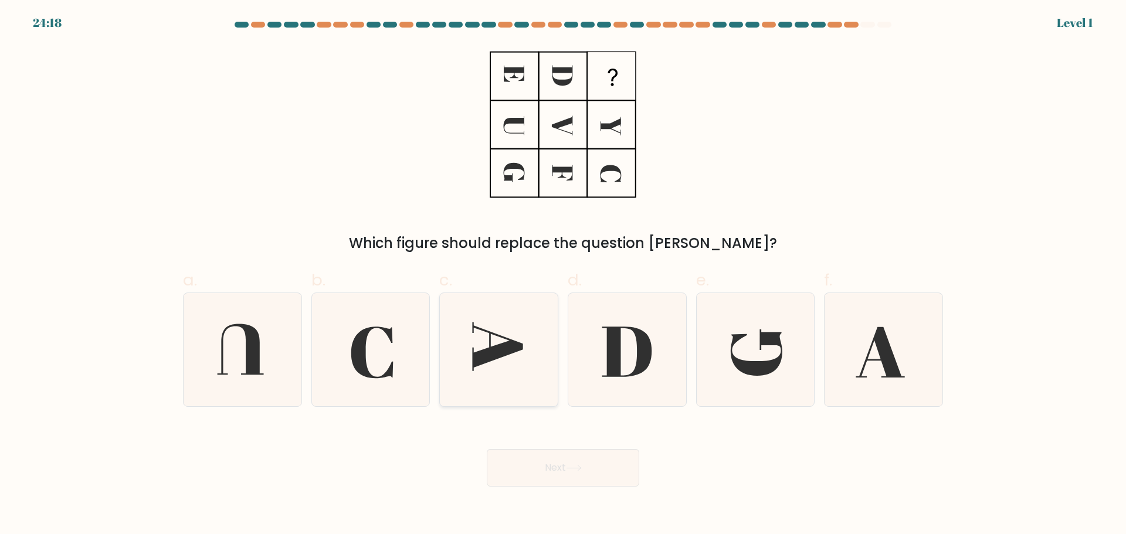
click at [498, 358] on icon at bounding box center [498, 346] width 50 height 49
click at [563, 275] on input "c." at bounding box center [563, 272] width 1 height 8
radio input "true"
click at [529, 455] on button "Next" at bounding box center [563, 468] width 153 height 38
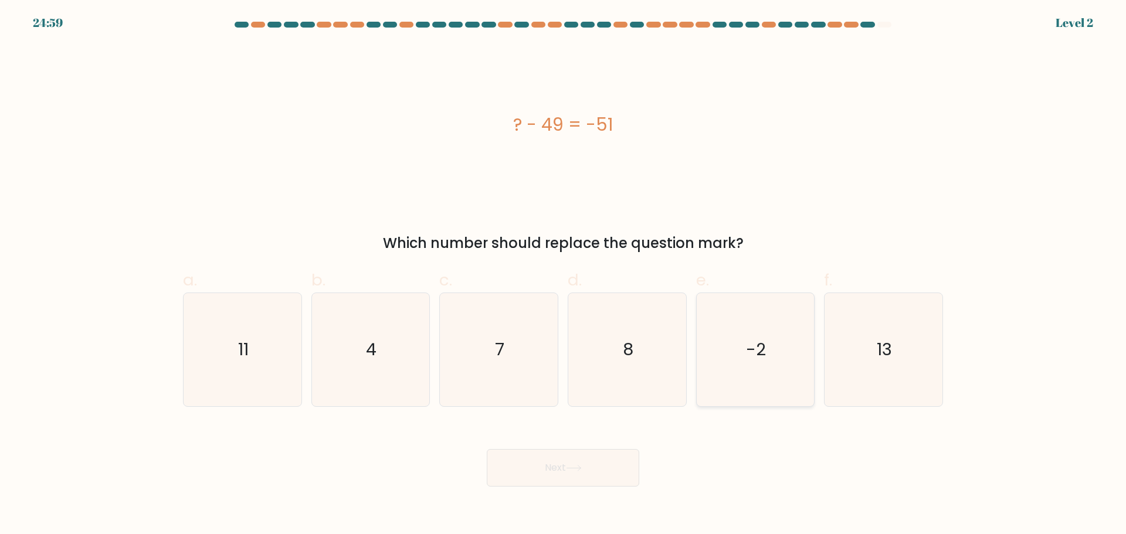
click at [740, 371] on icon "-2" at bounding box center [755, 349] width 113 height 113
click at [564, 275] on input "e. -2" at bounding box center [563, 272] width 1 height 8
radio input "true"
click at [524, 472] on button "Next" at bounding box center [563, 468] width 153 height 38
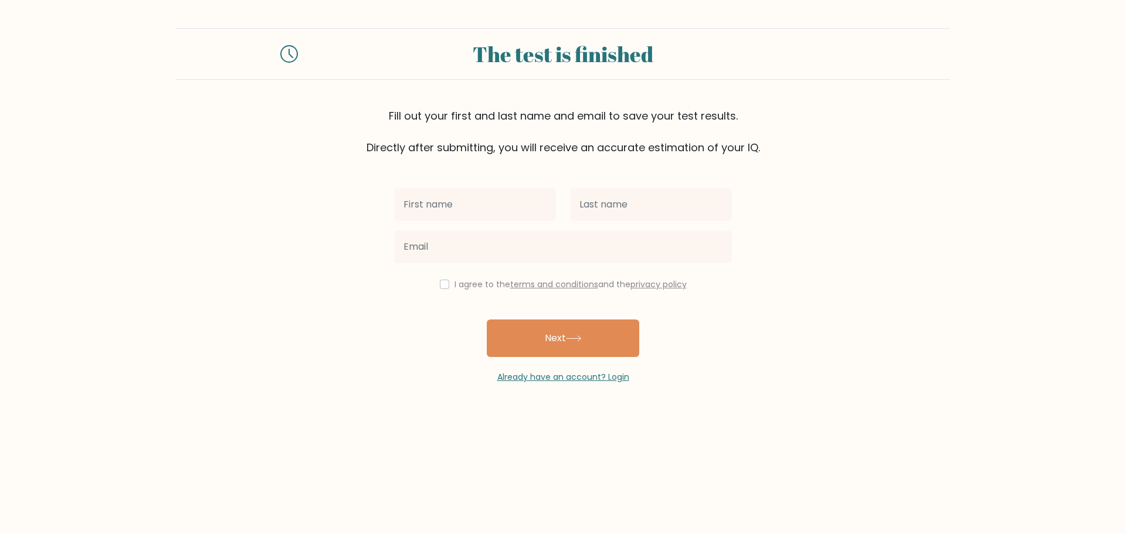
click at [565, 317] on div "I agree to the terms and conditions and the privacy policy Next Already have an…" at bounding box center [563, 269] width 352 height 228
click at [566, 335] on button "Next" at bounding box center [563, 339] width 153 height 38
click at [285, 56] on icon at bounding box center [289, 54] width 18 height 18
